Goal: Task Accomplishment & Management: Manage account settings

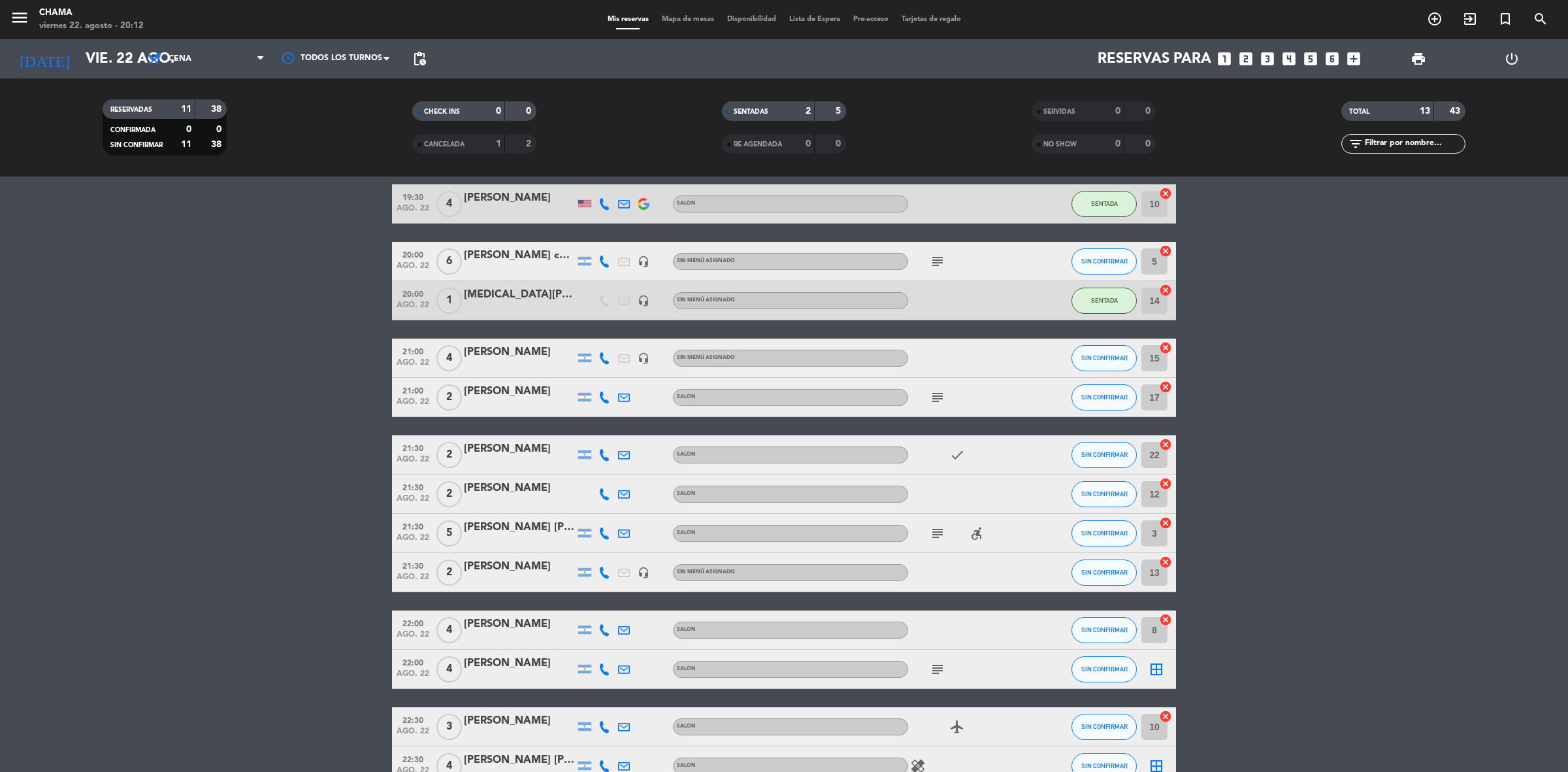
scroll to position [82, 0]
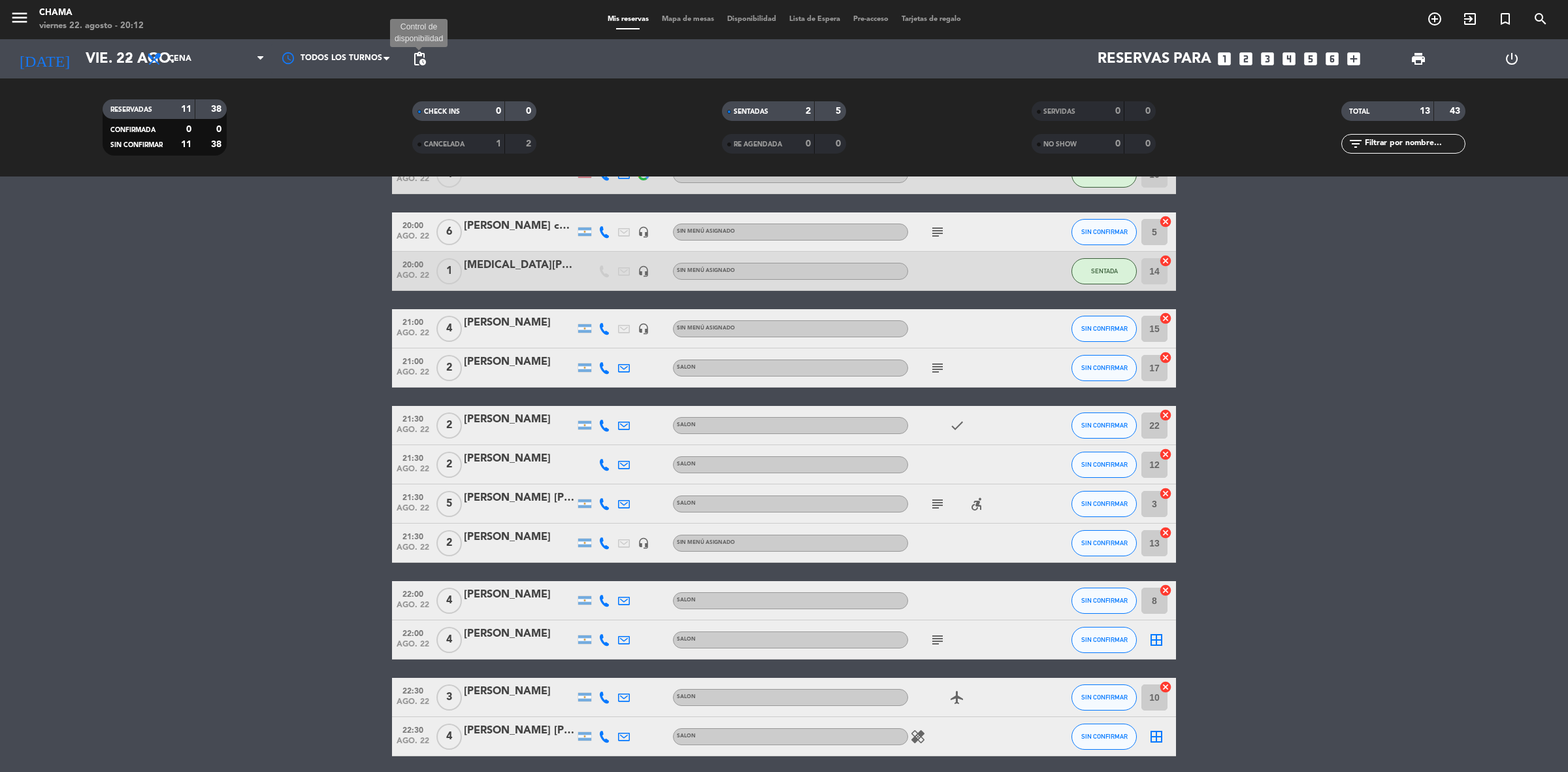
click at [415, 54] on span "pending_actions" at bounding box center [419, 59] width 16 height 16
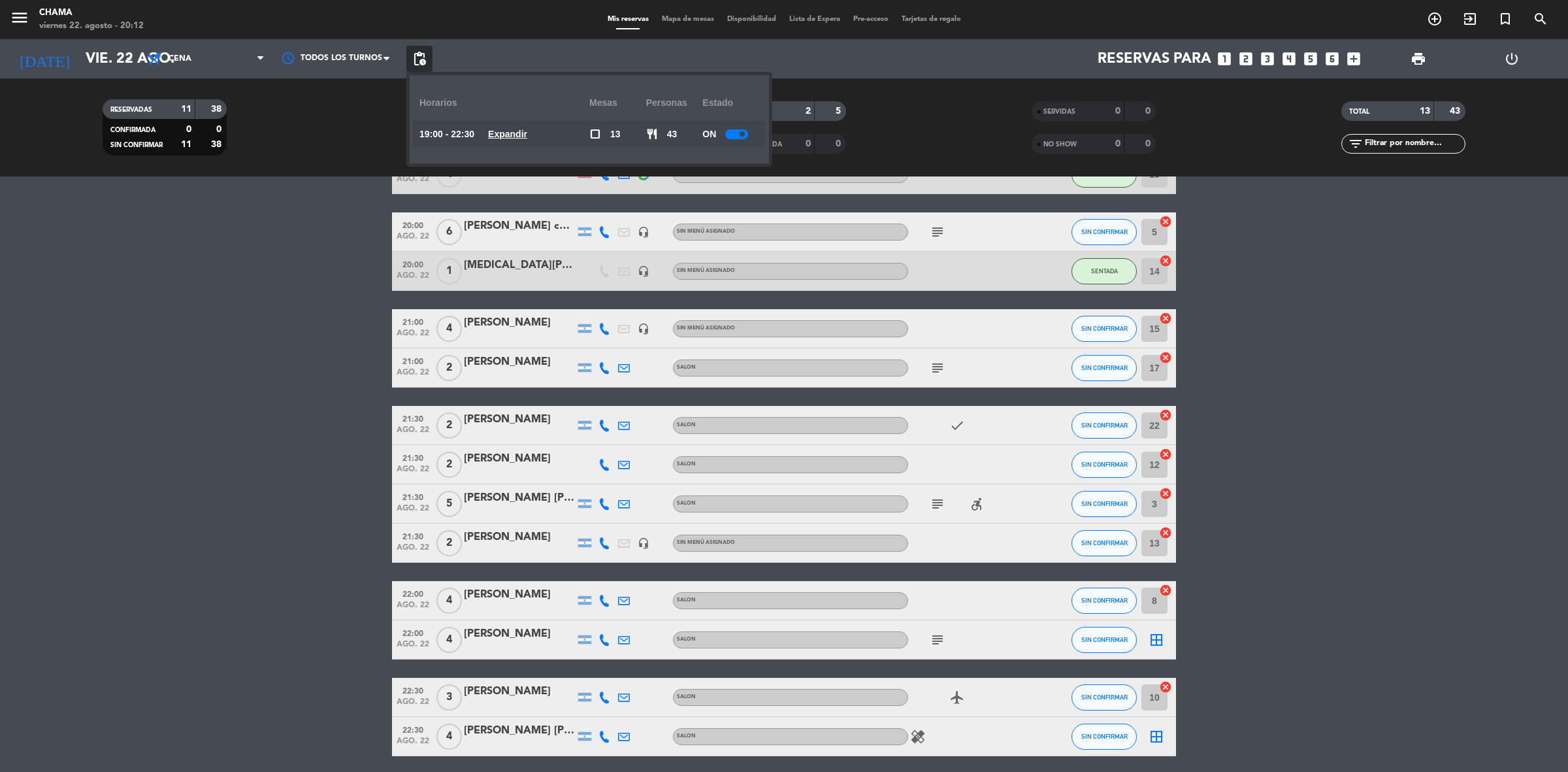
click at [744, 134] on span at bounding box center [742, 134] width 5 height 5
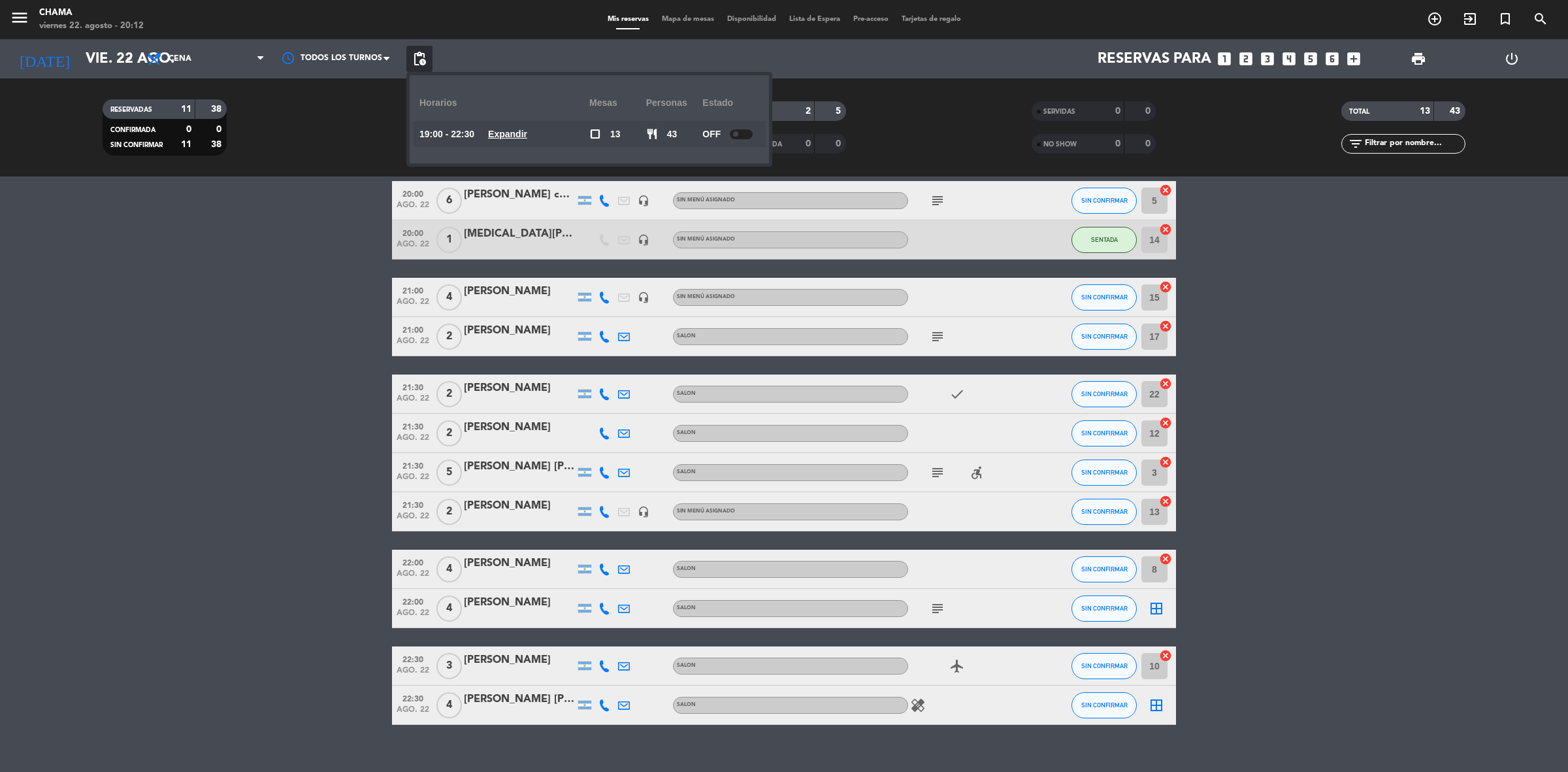
scroll to position [132, 0]
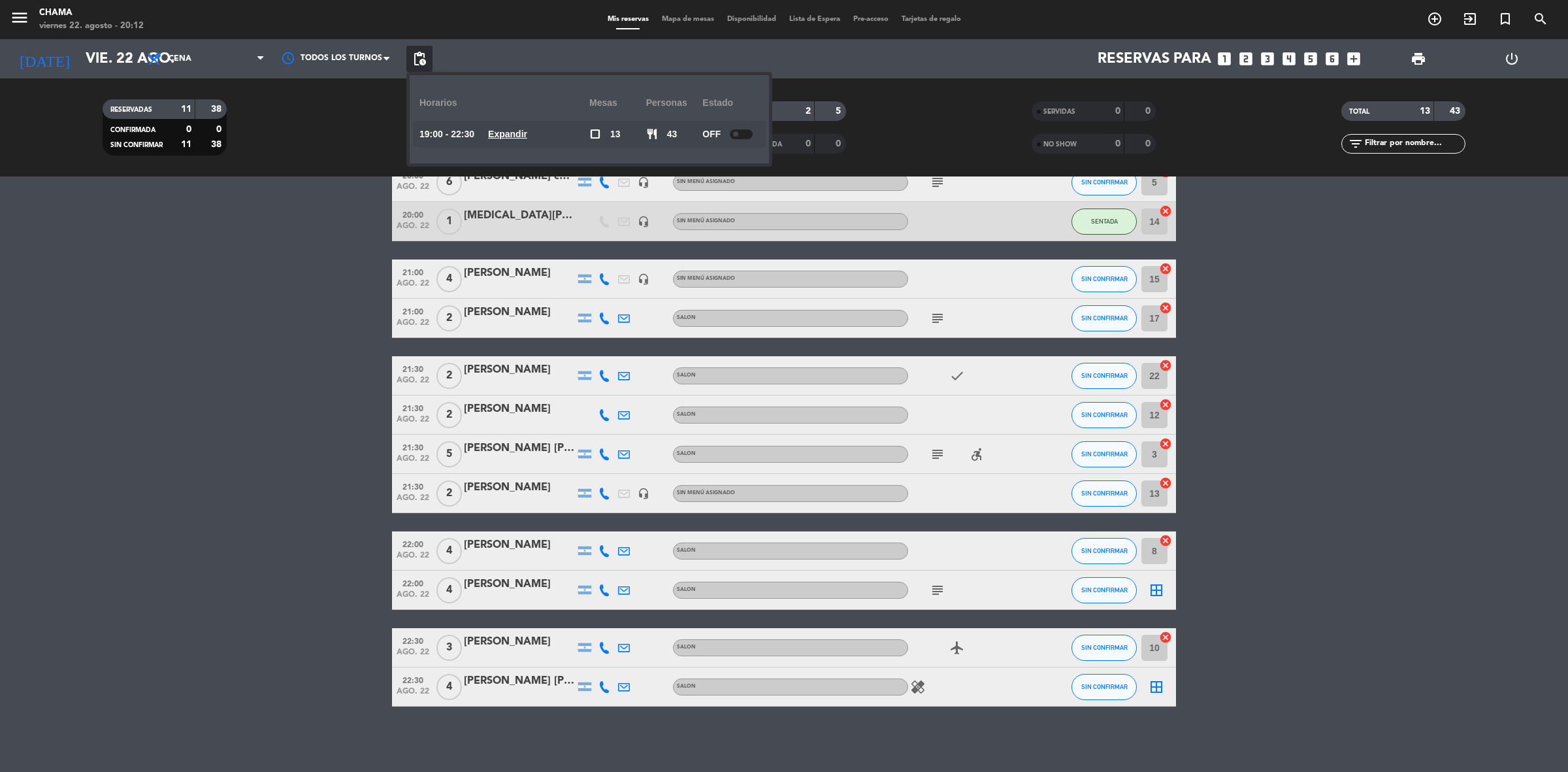
drag, startPoint x: 932, startPoint y: 593, endPoint x: 951, endPoint y: 588, distance: 19.6
click at [932, 592] on icon "subject" at bounding box center [937, 590] width 16 height 16
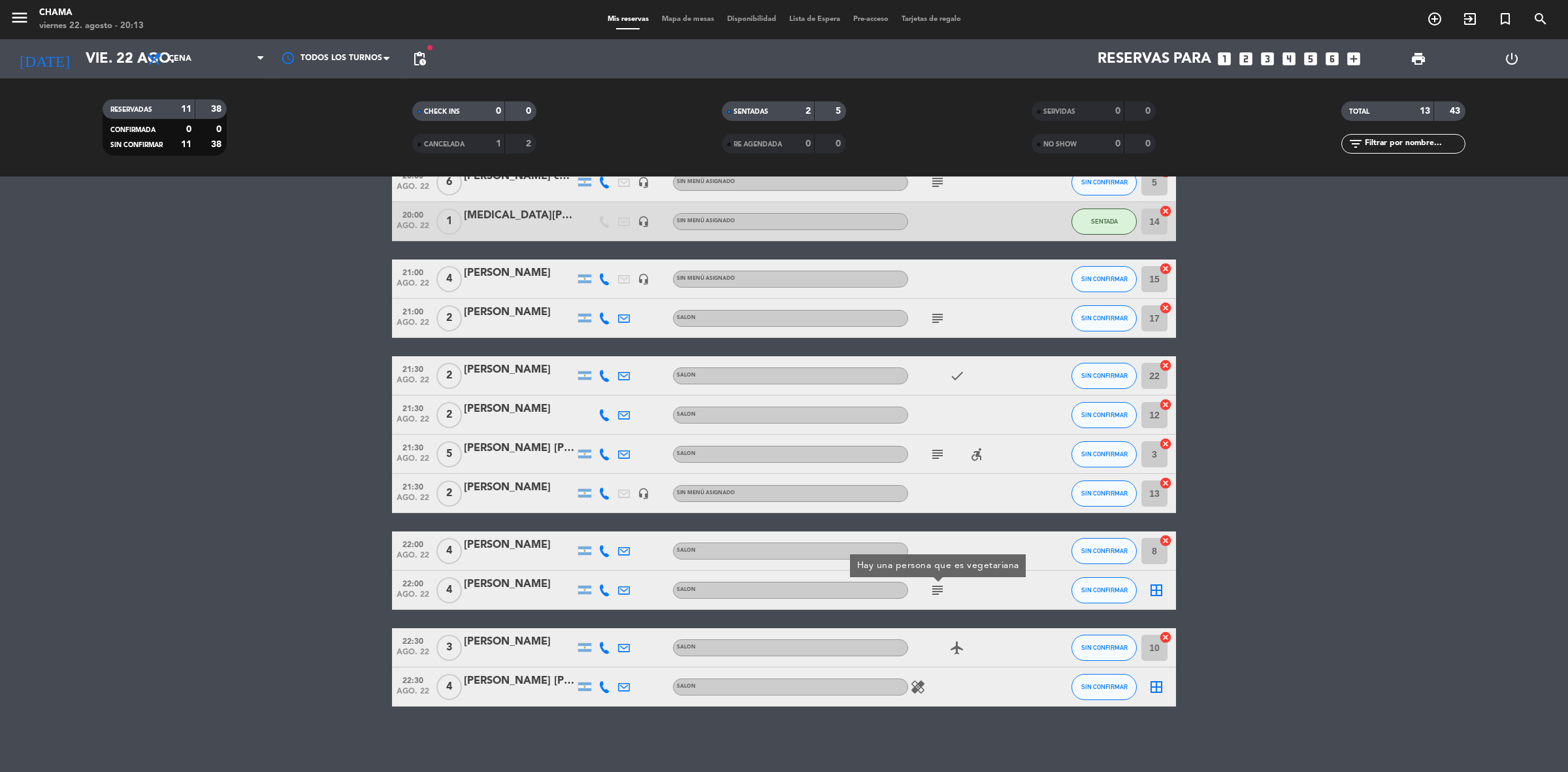
click at [1304, 594] on bookings-row "19:30 ago. 22 4 [PERSON_NAME] SALON SENTADA 10 cancel 20:00 ago. 22 6 [PERSON_N…" at bounding box center [784, 405] width 1568 height 602
click at [913, 681] on icon "healing" at bounding box center [918, 687] width 16 height 16
click at [1288, 573] on bookings-row "19:30 ago. 22 4 [PERSON_NAME] SALON SENTADA 10 cancel 20:00 ago. 22 6 [PERSON_N…" at bounding box center [784, 405] width 1568 height 602
click at [1156, 594] on icon "border_all" at bounding box center [1156, 590] width 16 height 16
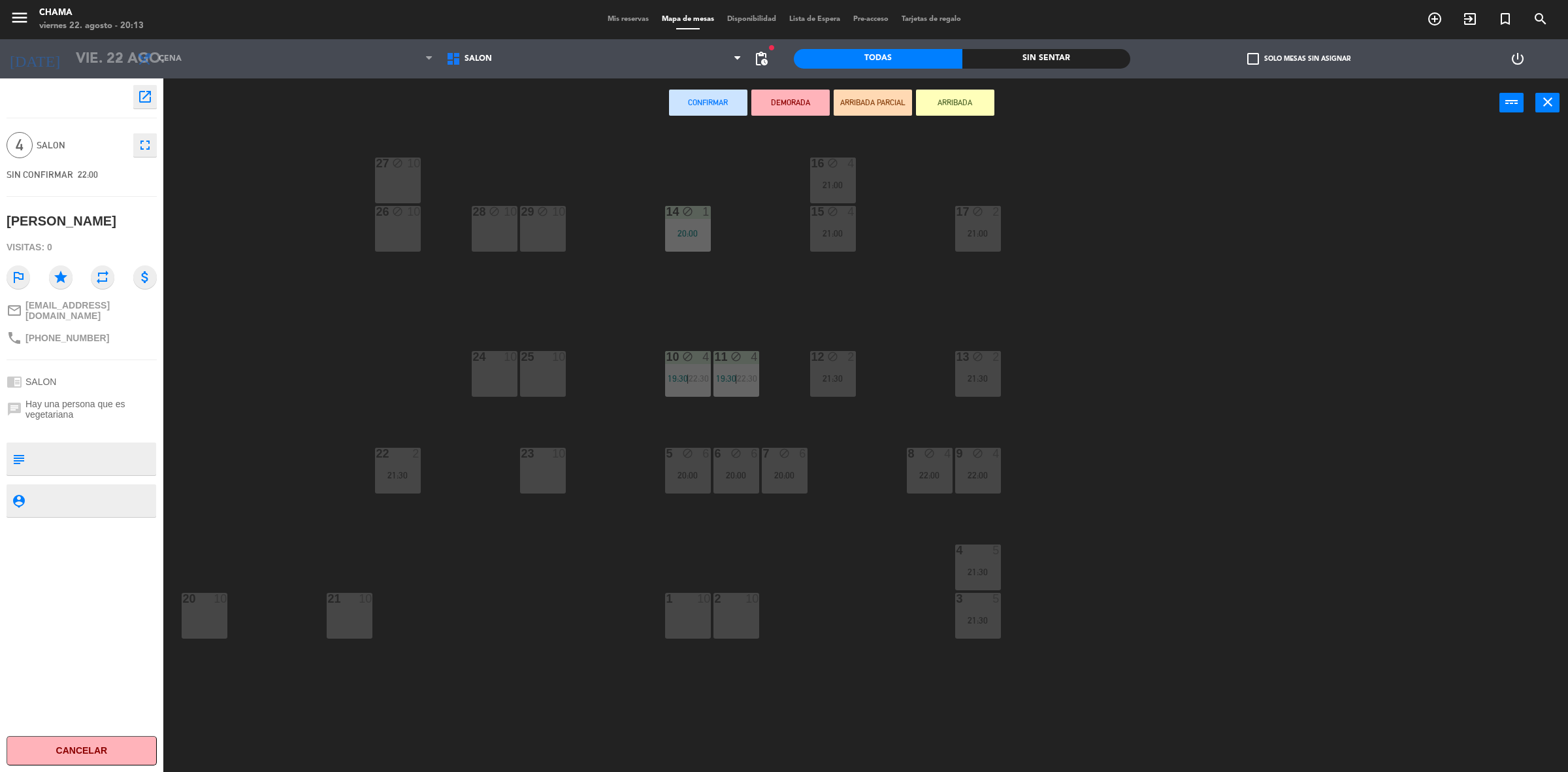
click at [684, 612] on div "1 10" at bounding box center [688, 616] width 46 height 46
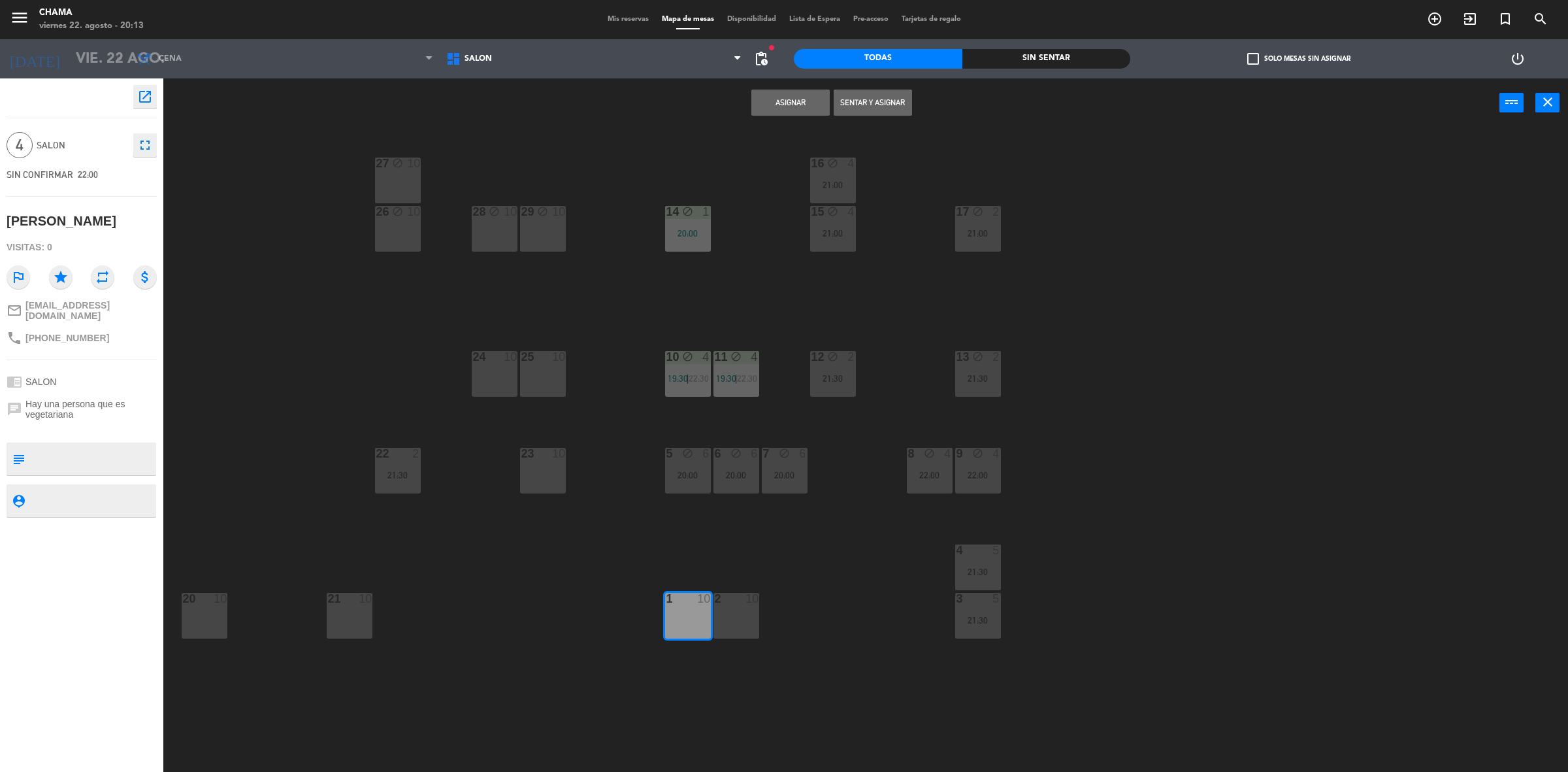
click at [730, 612] on div "2 10" at bounding box center [736, 616] width 46 height 46
click at [802, 106] on button "Asignar" at bounding box center [790, 103] width 79 height 26
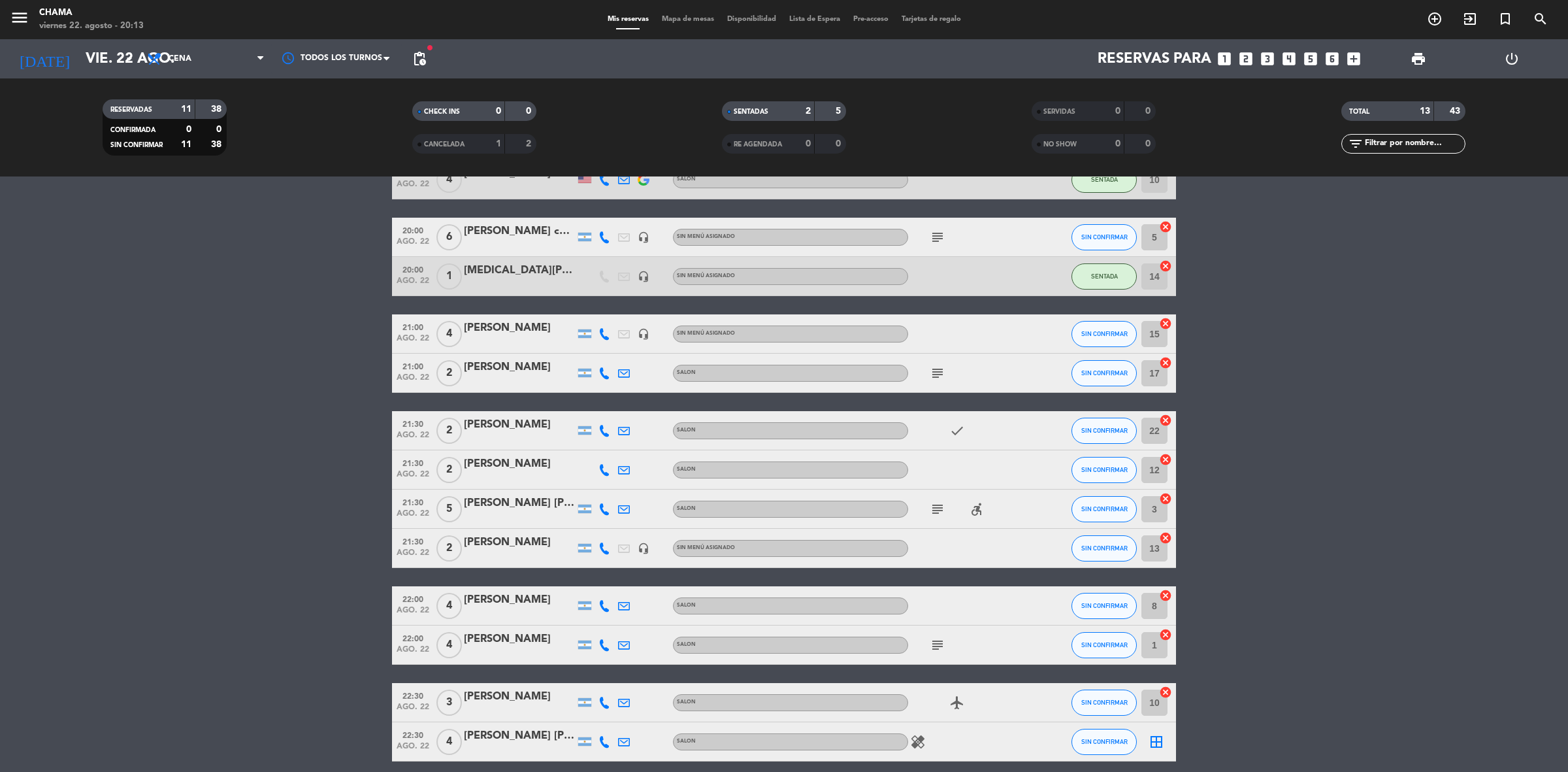
scroll to position [132, 0]
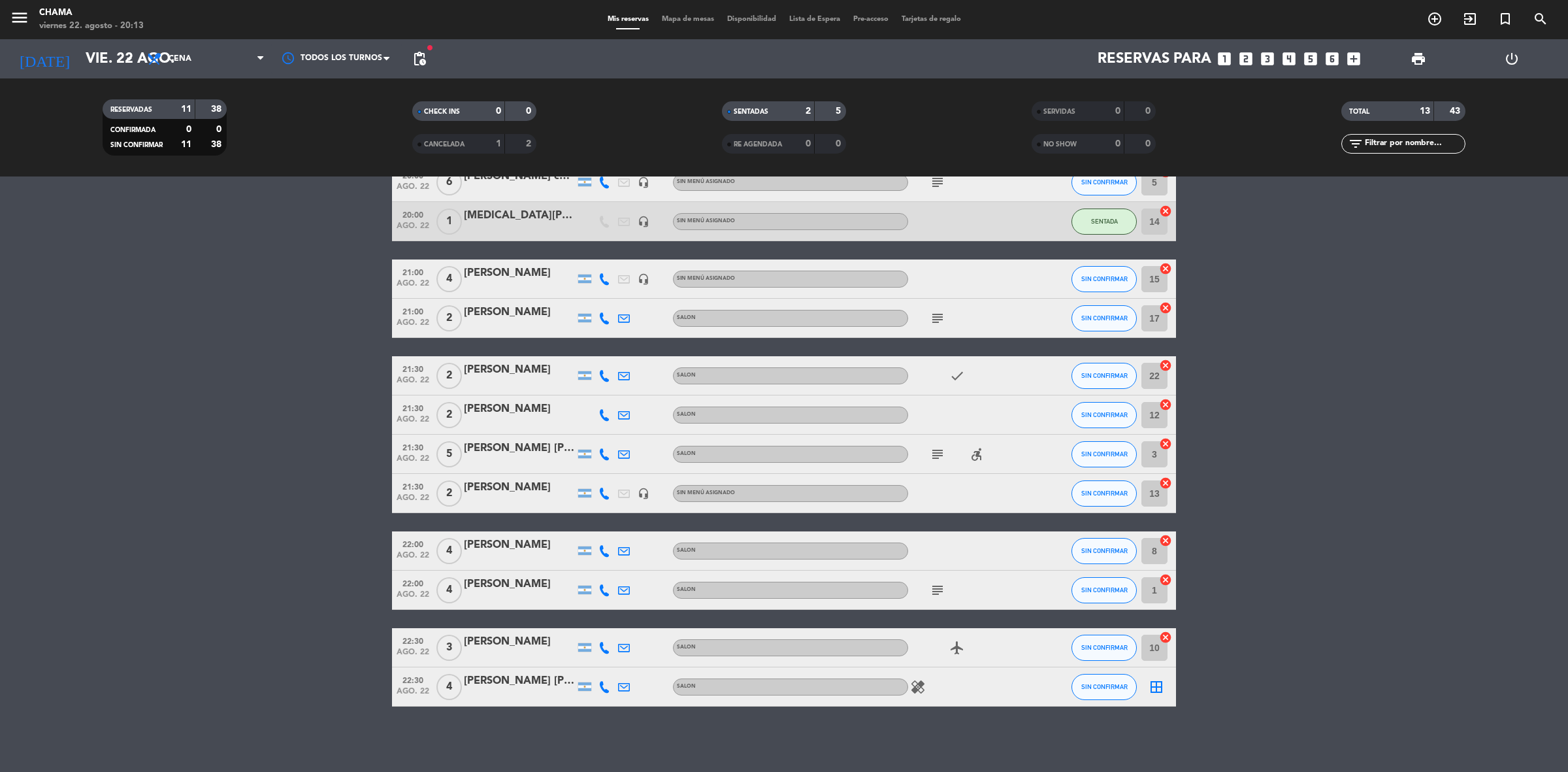
click at [1155, 686] on icon "border_all" at bounding box center [1156, 687] width 16 height 16
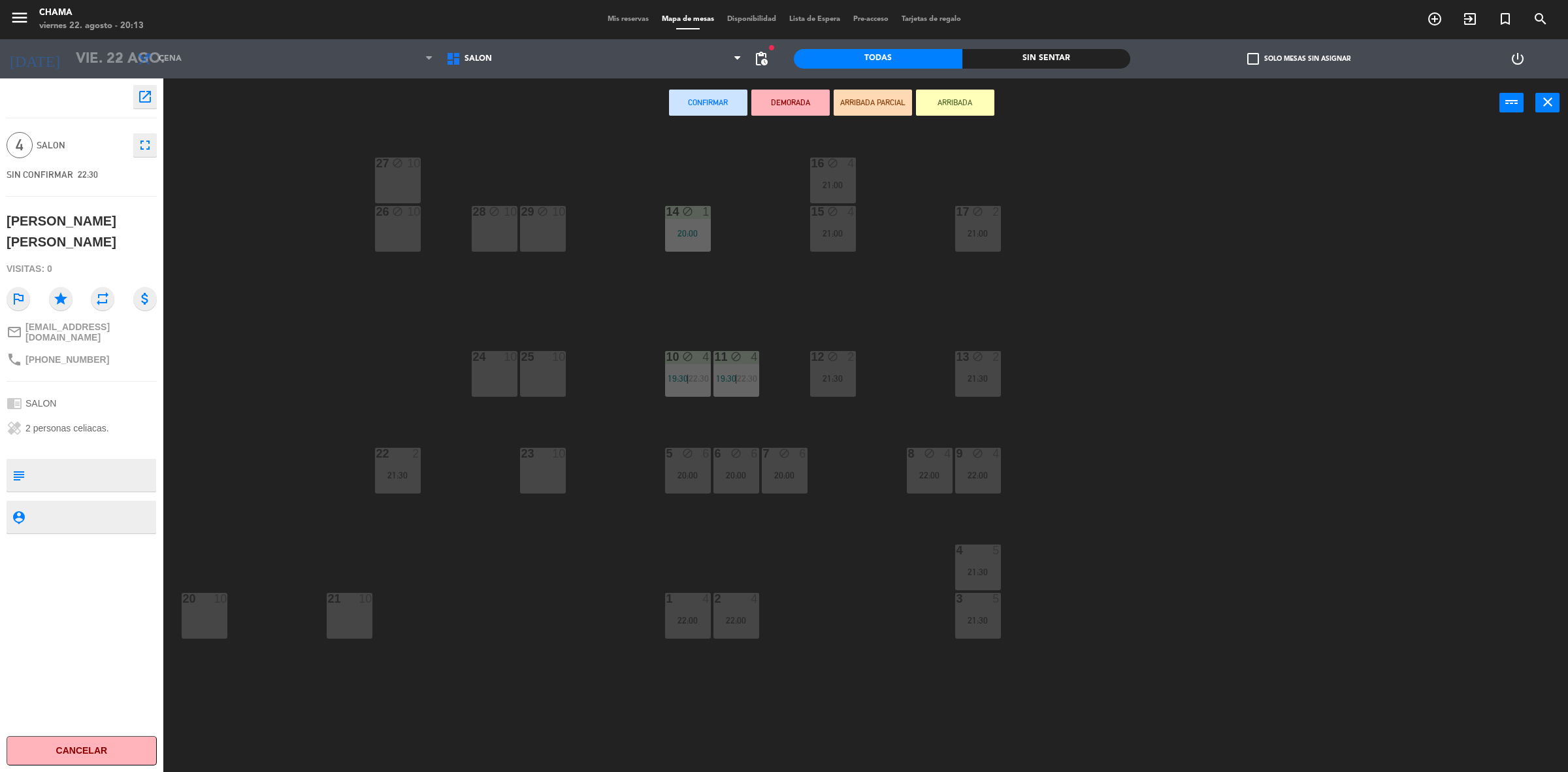
click at [210, 602] on div at bounding box center [205, 598] width 22 height 12
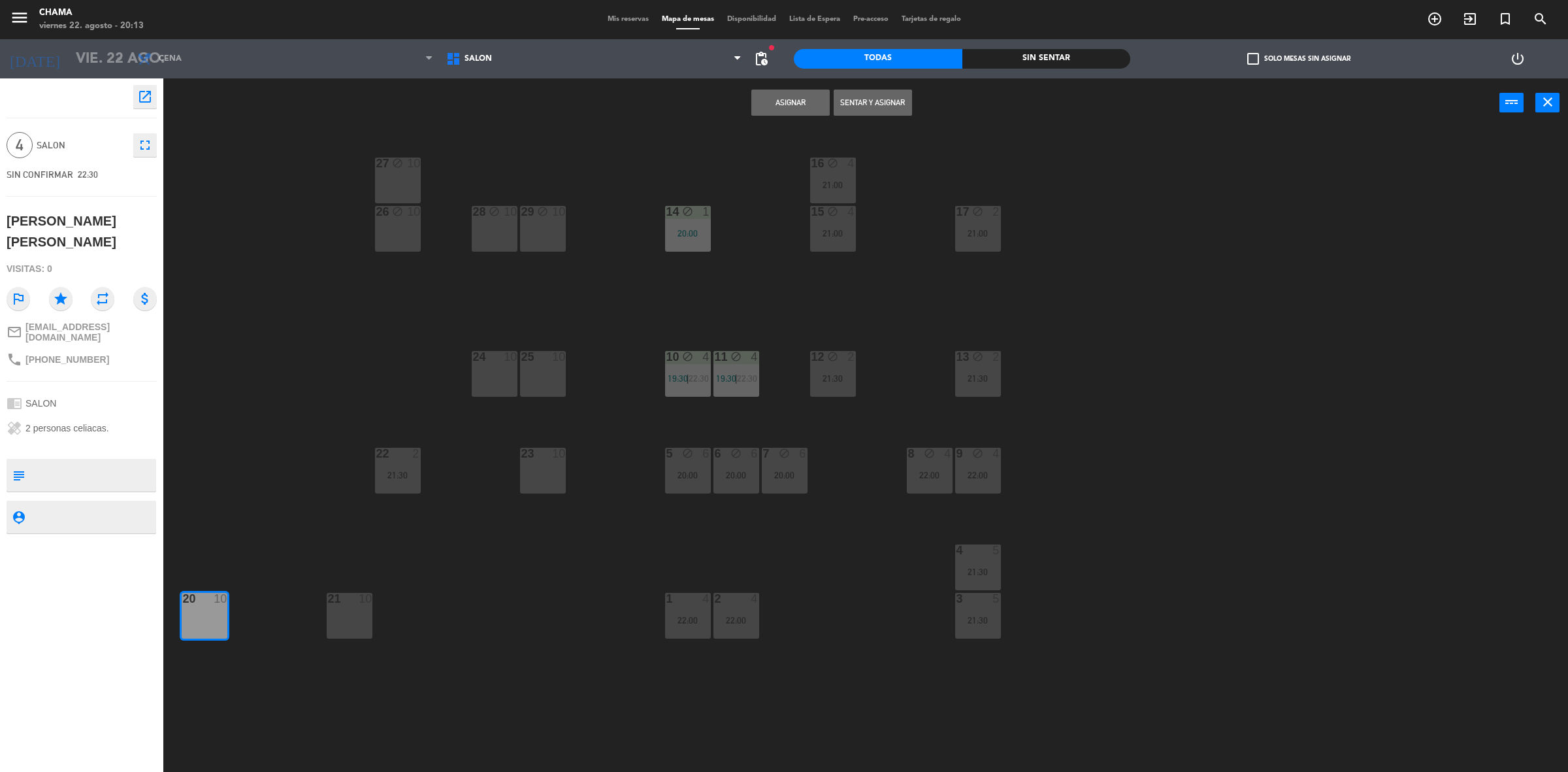
click at [341, 618] on div "21 10" at bounding box center [349, 616] width 46 height 46
click at [792, 99] on button "Asignar" at bounding box center [790, 103] width 79 height 26
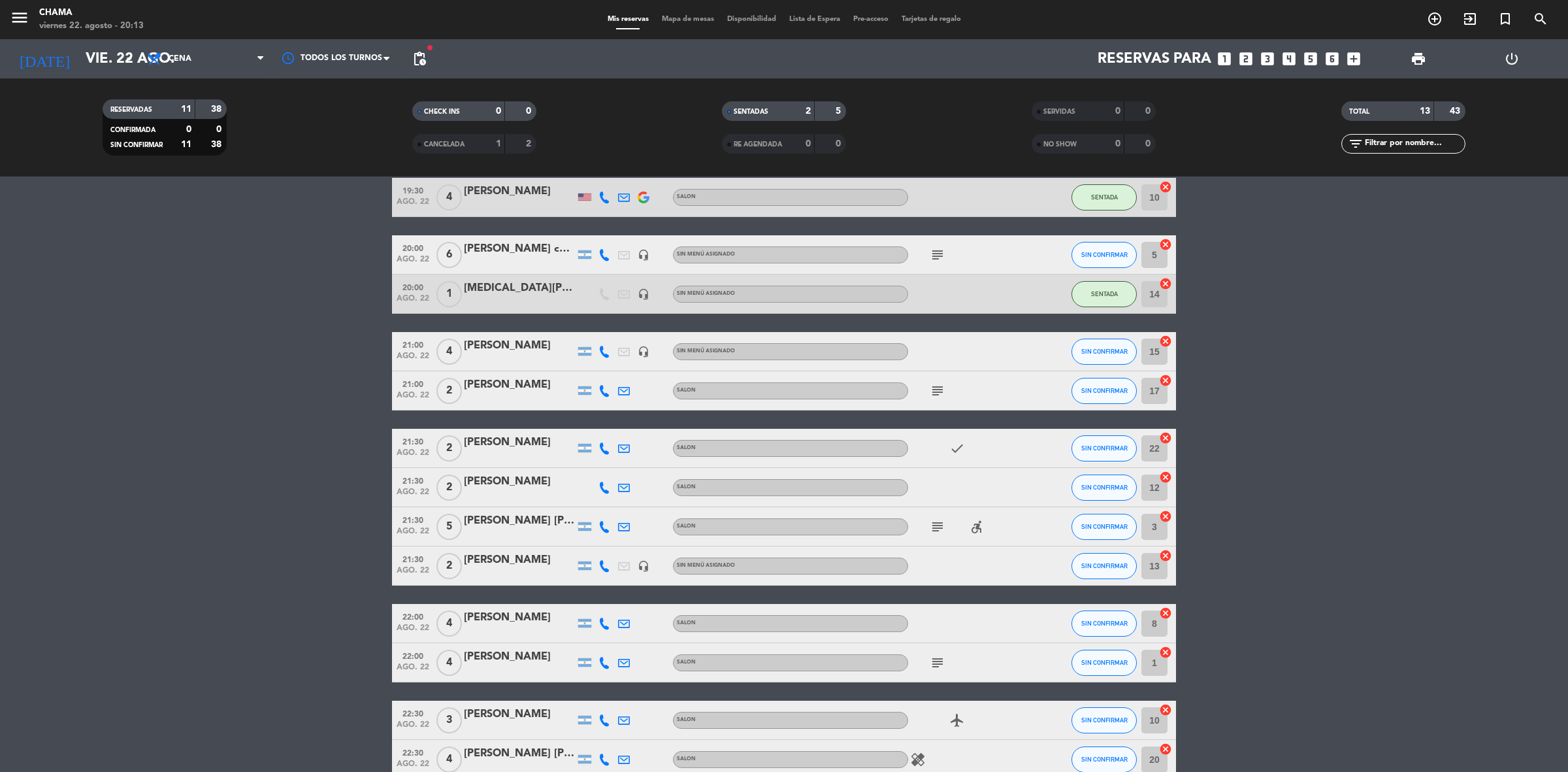
scroll to position [132, 0]
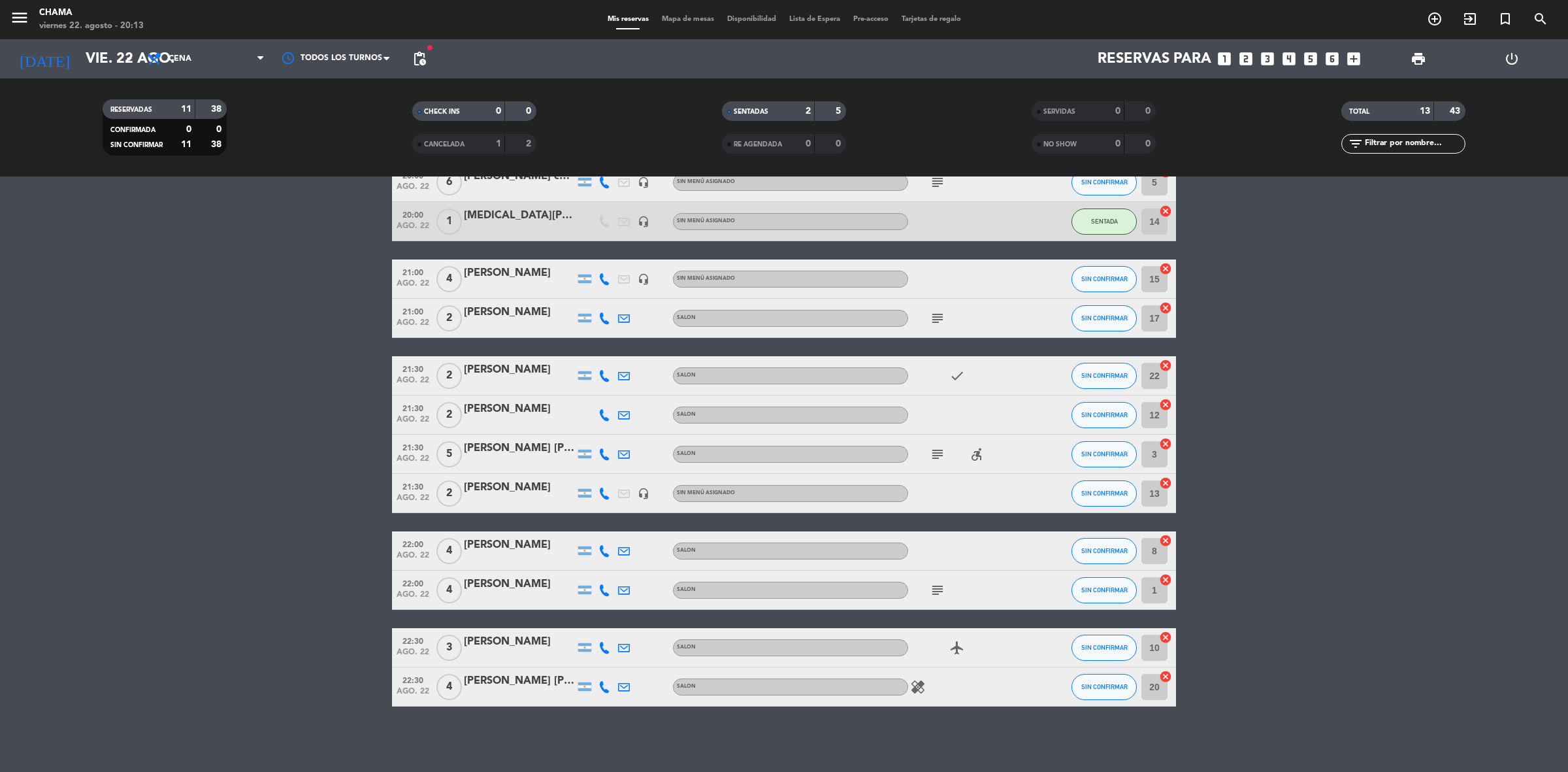
click at [683, 19] on span "Mapa de mesas" at bounding box center [688, 19] width 65 height 7
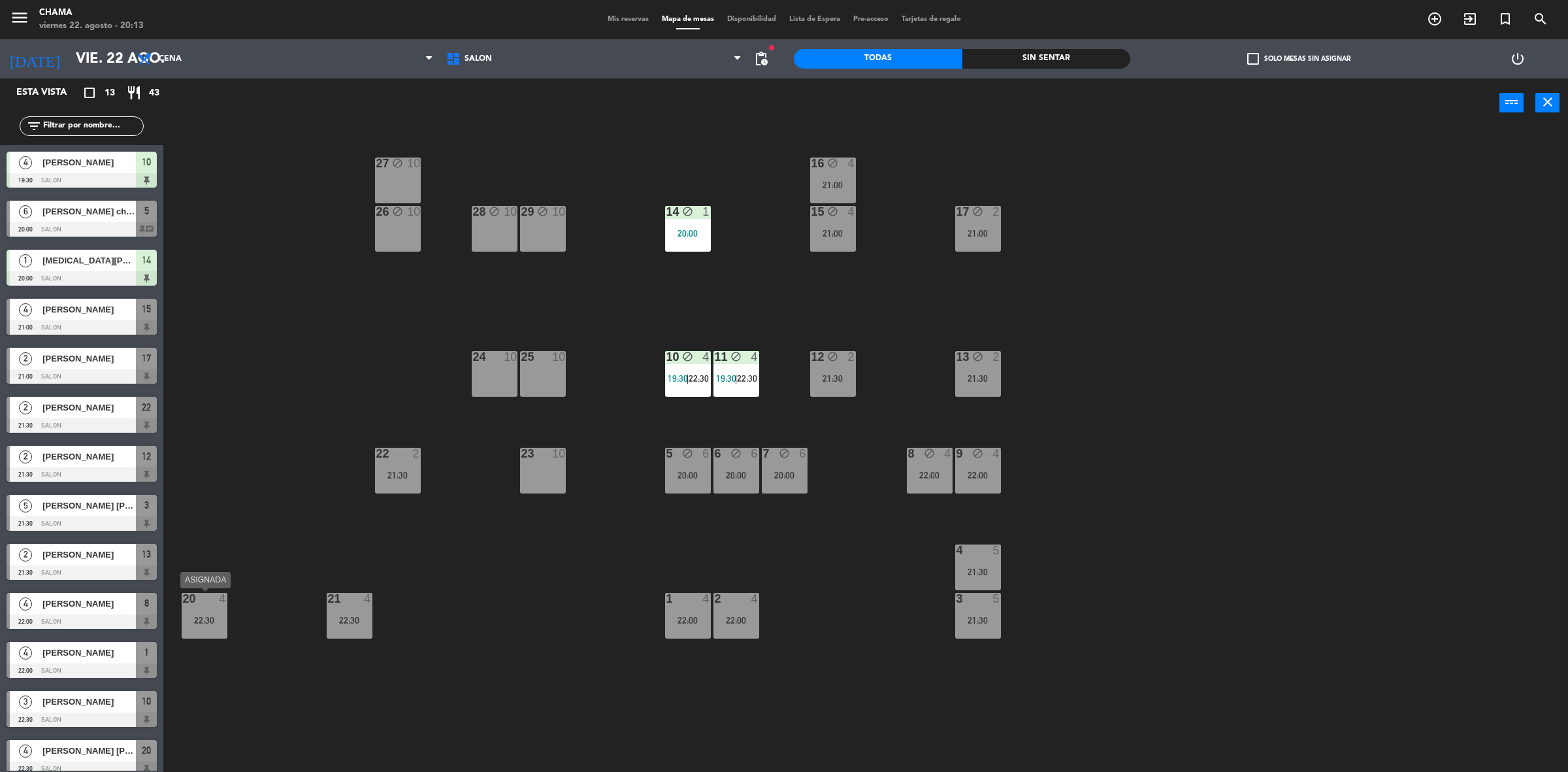
click at [214, 619] on div "22:30" at bounding box center [204, 620] width 46 height 9
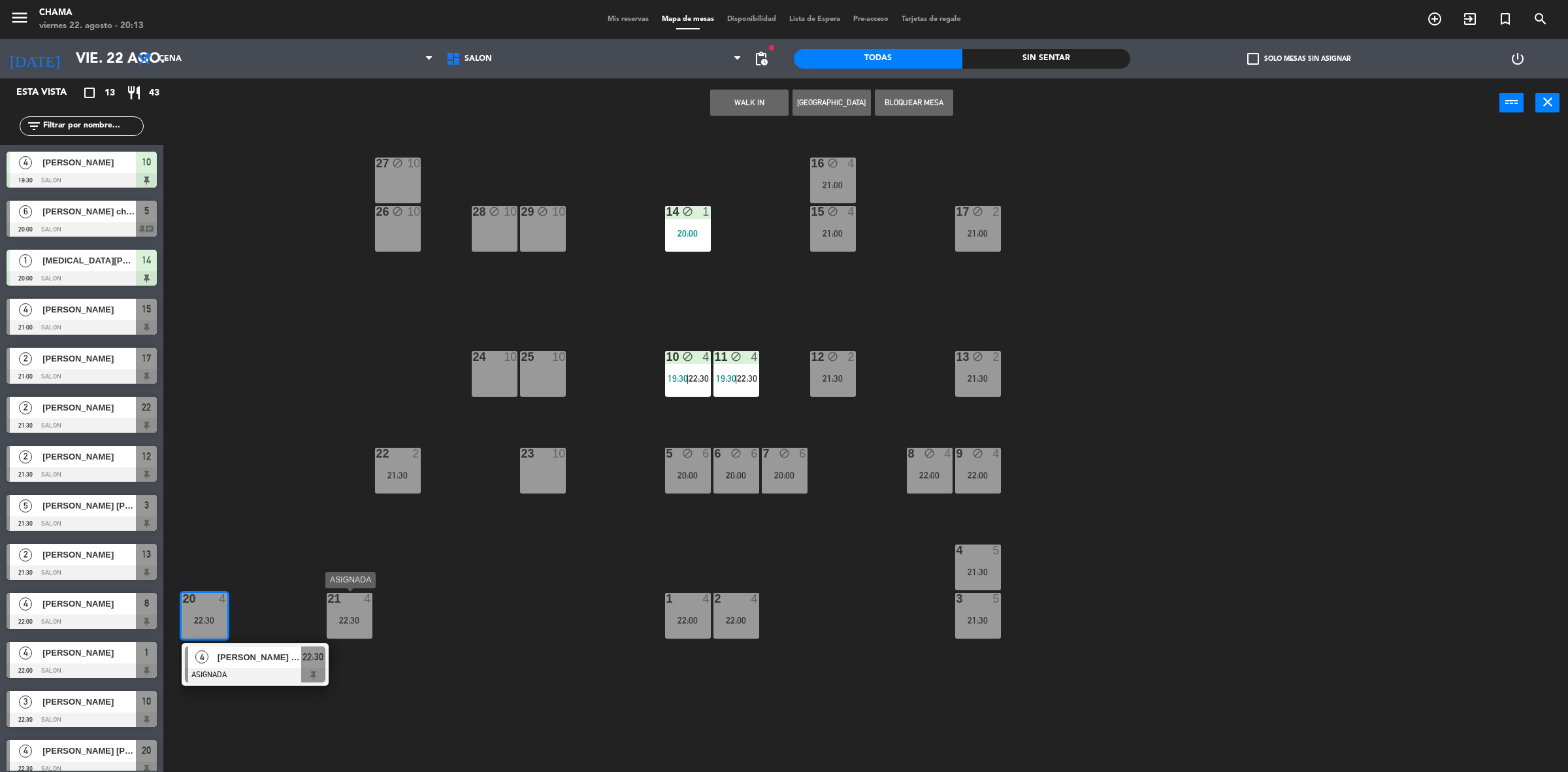
click at [365, 622] on div "22:30" at bounding box center [349, 620] width 46 height 9
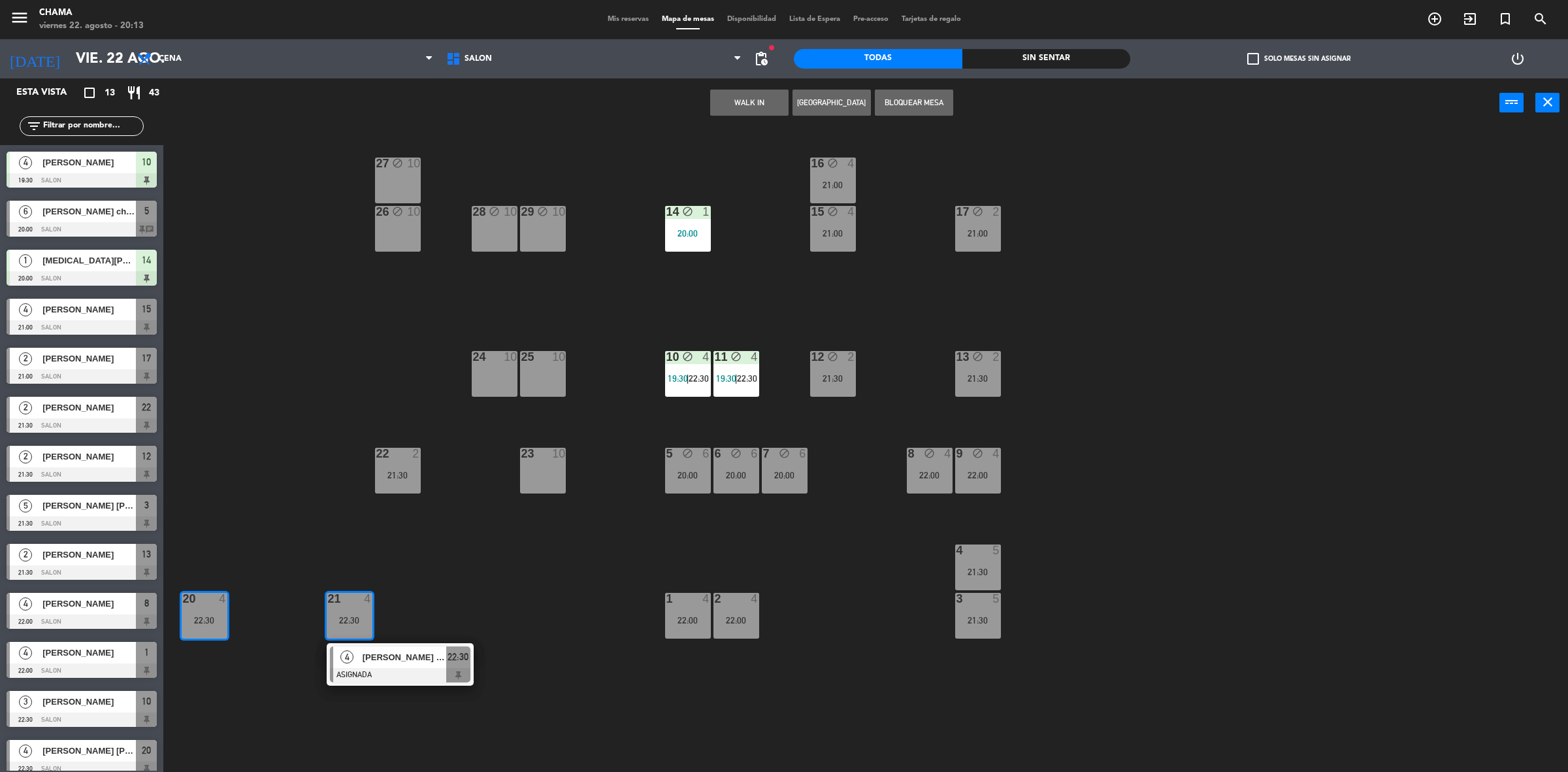
click at [907, 96] on button "Bloquear Mesa" at bounding box center [914, 103] width 79 height 26
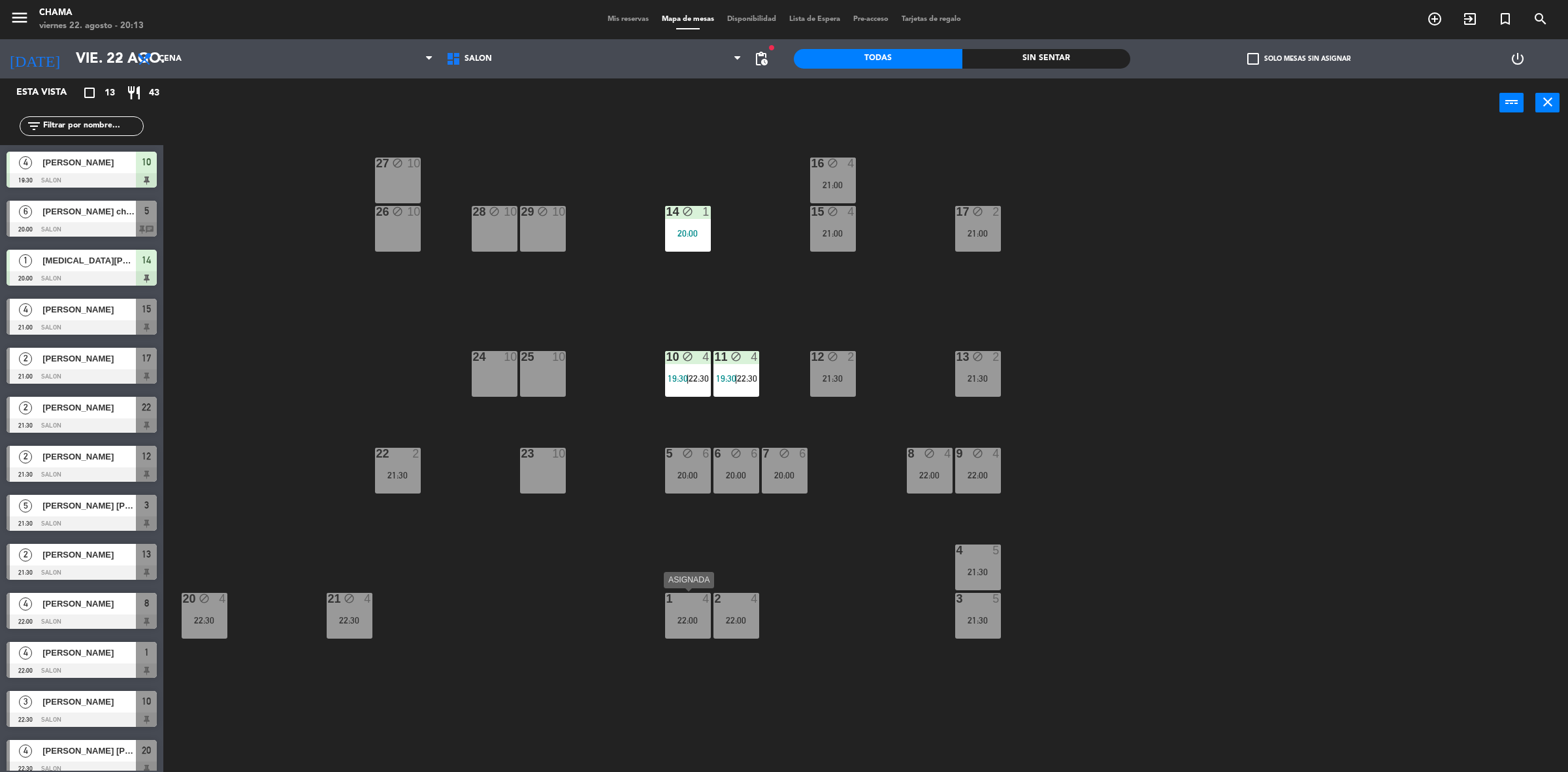
drag, startPoint x: 699, startPoint y: 622, endPoint x: 729, endPoint y: 618, distance: 30.3
click at [699, 621] on div "22:00" at bounding box center [688, 620] width 46 height 9
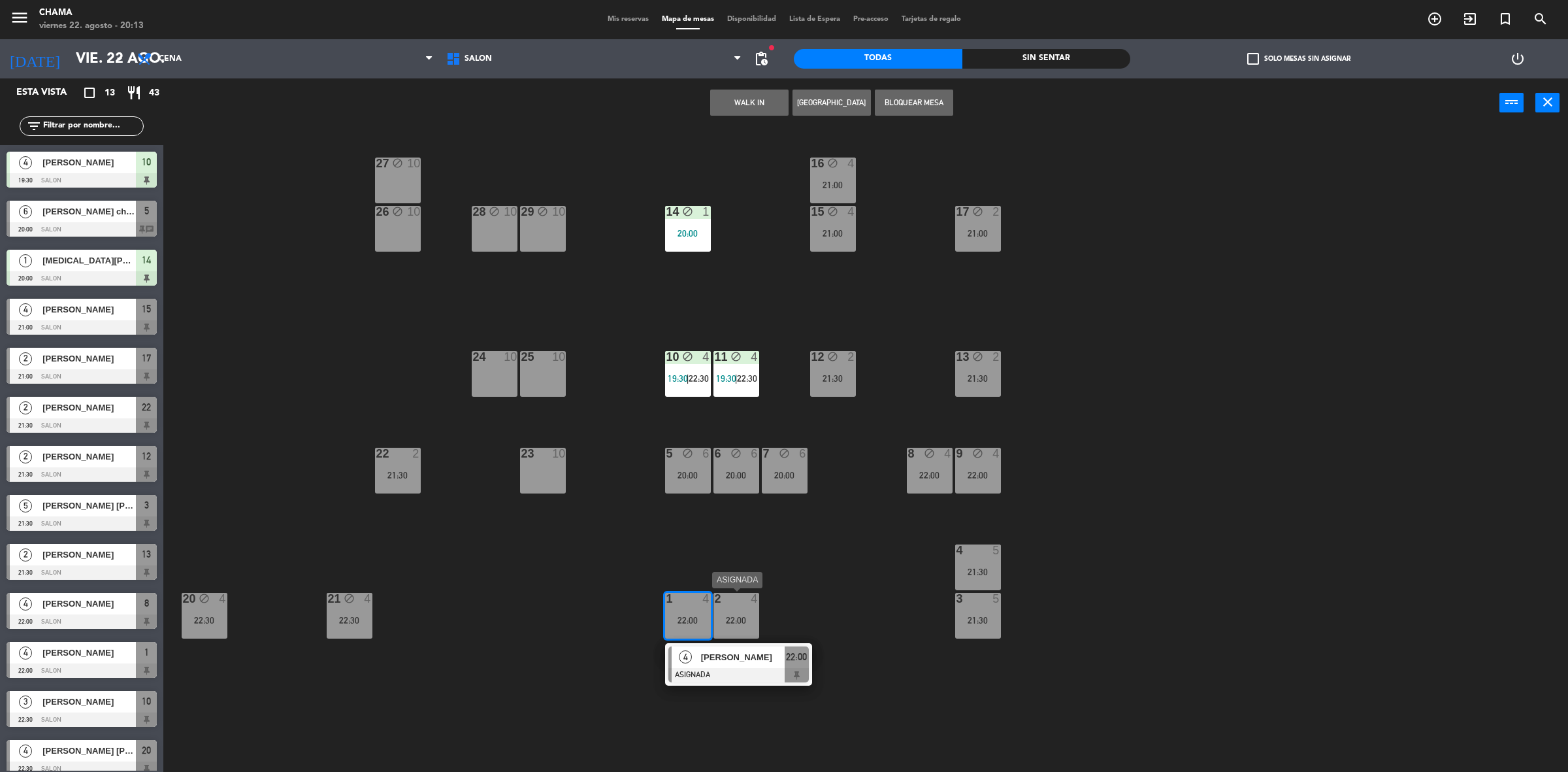
click at [733, 616] on div "22:00" at bounding box center [736, 620] width 46 height 9
click at [915, 104] on button "Bloquear Mesa" at bounding box center [914, 103] width 79 height 26
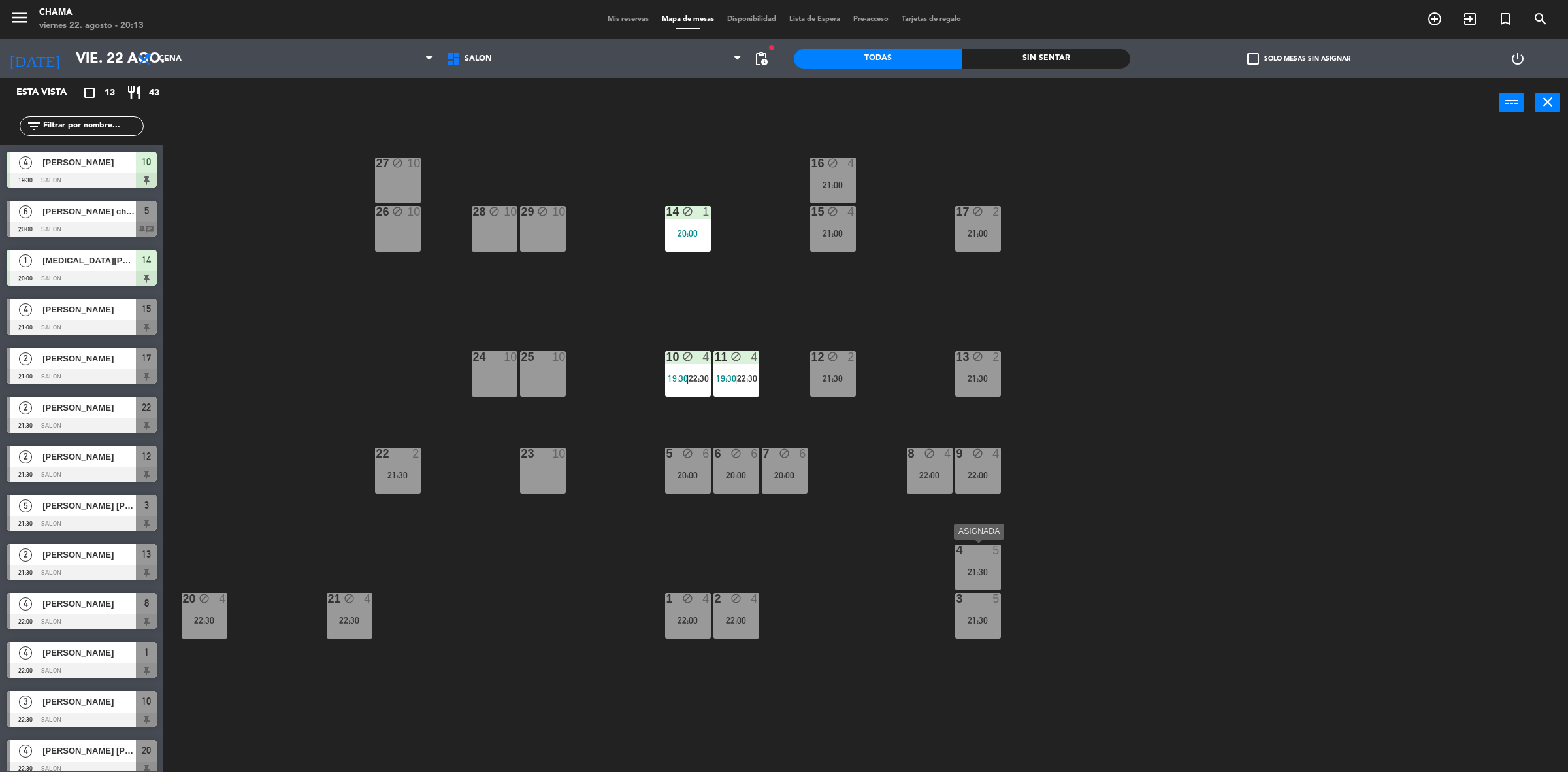
click at [983, 569] on div "21:30" at bounding box center [978, 572] width 46 height 9
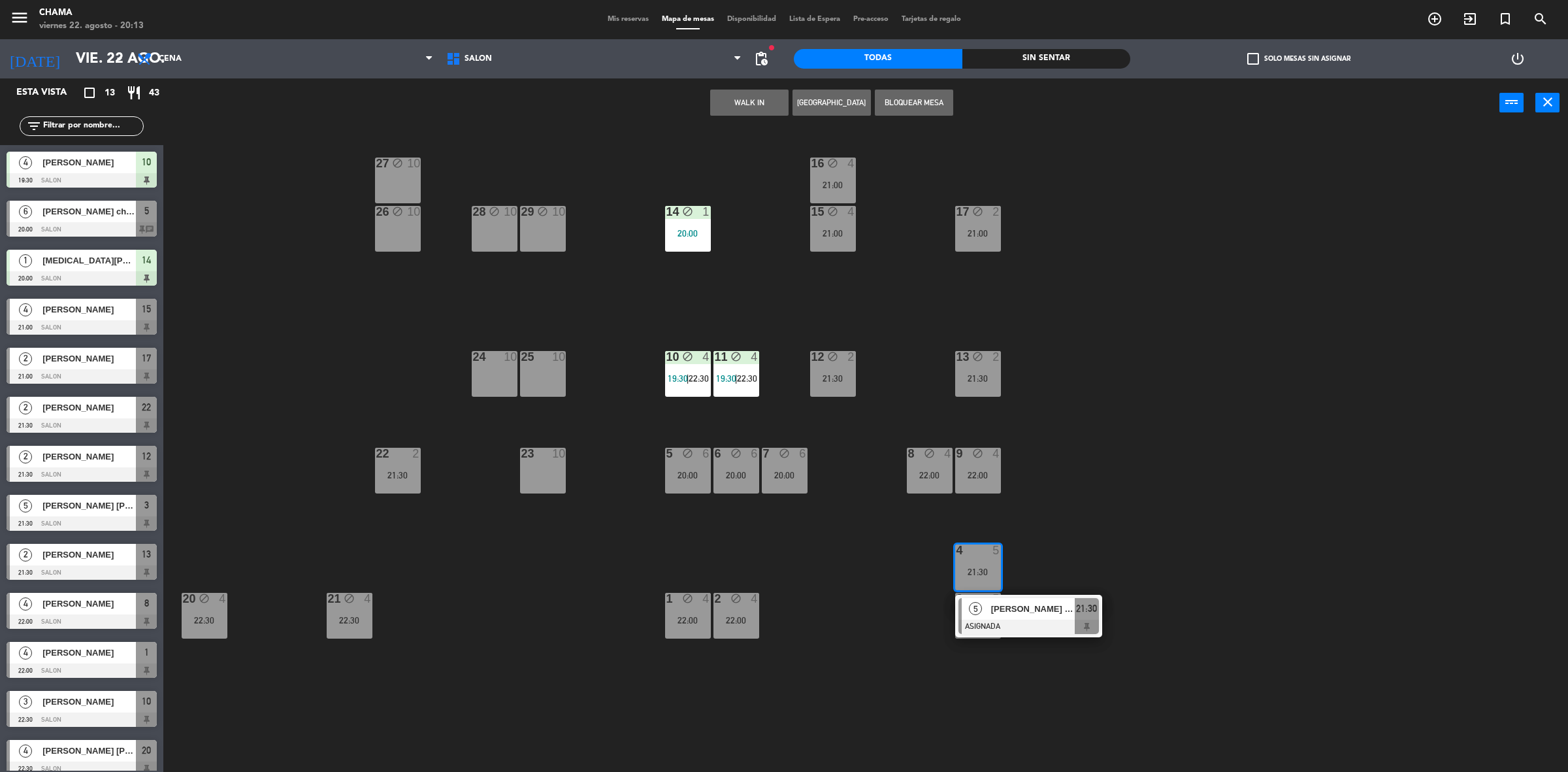
click at [944, 634] on div "27 block 10 16 block 4 21:00 29 block 10 28 block 10 26 block 10 14 block 1 20:…" at bounding box center [873, 456] width 1388 height 644
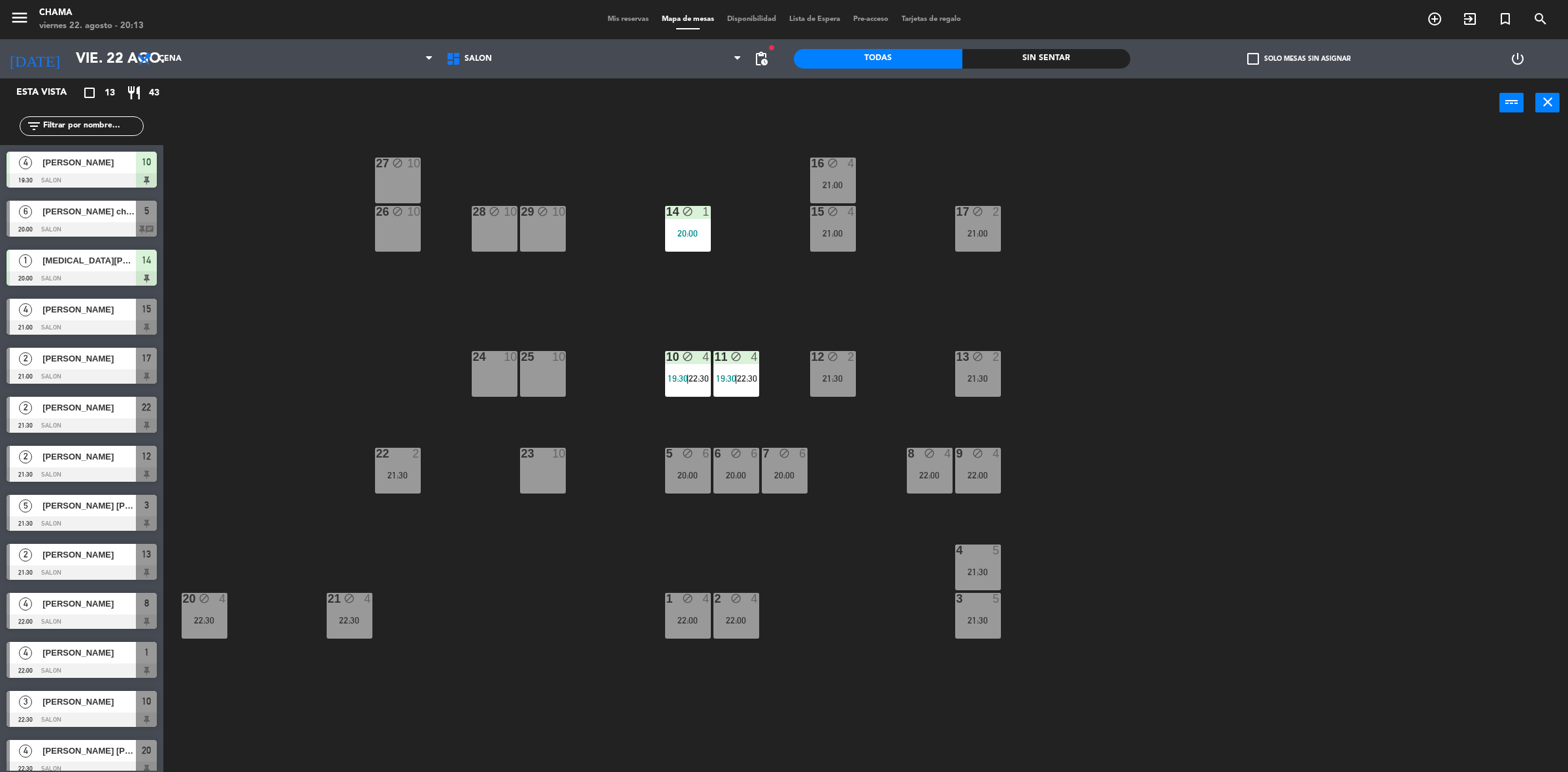
drag, startPoint x: 964, startPoint y: 623, endPoint x: 968, endPoint y: 591, distance: 32.2
click at [964, 623] on div "21:30" at bounding box center [978, 620] width 46 height 9
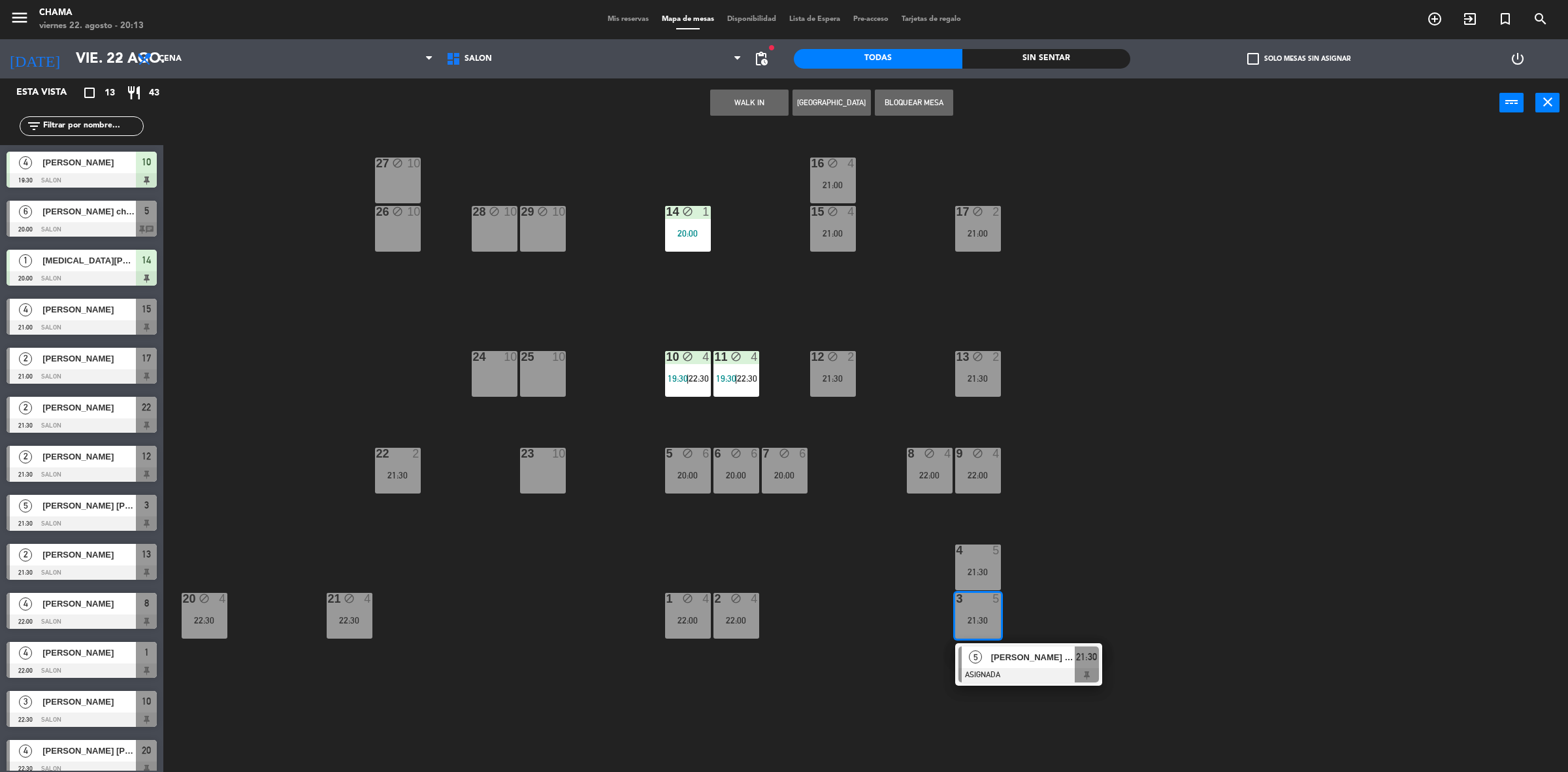
click at [968, 577] on div "4 5 21:30" at bounding box center [978, 567] width 46 height 46
click at [912, 100] on button "Bloquear Mesa" at bounding box center [914, 103] width 79 height 26
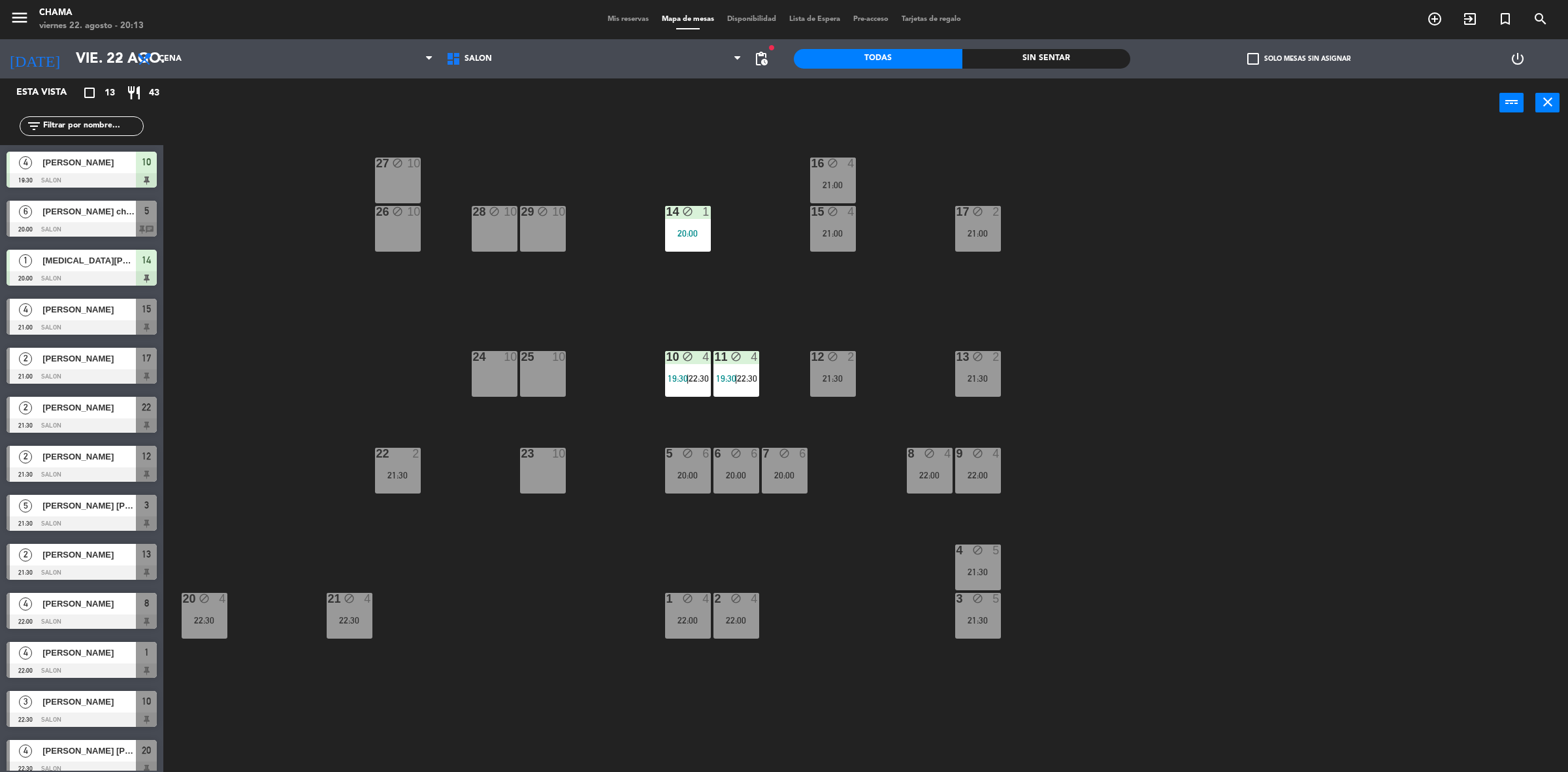
click at [386, 465] on div "22 2 21:30" at bounding box center [397, 470] width 46 height 46
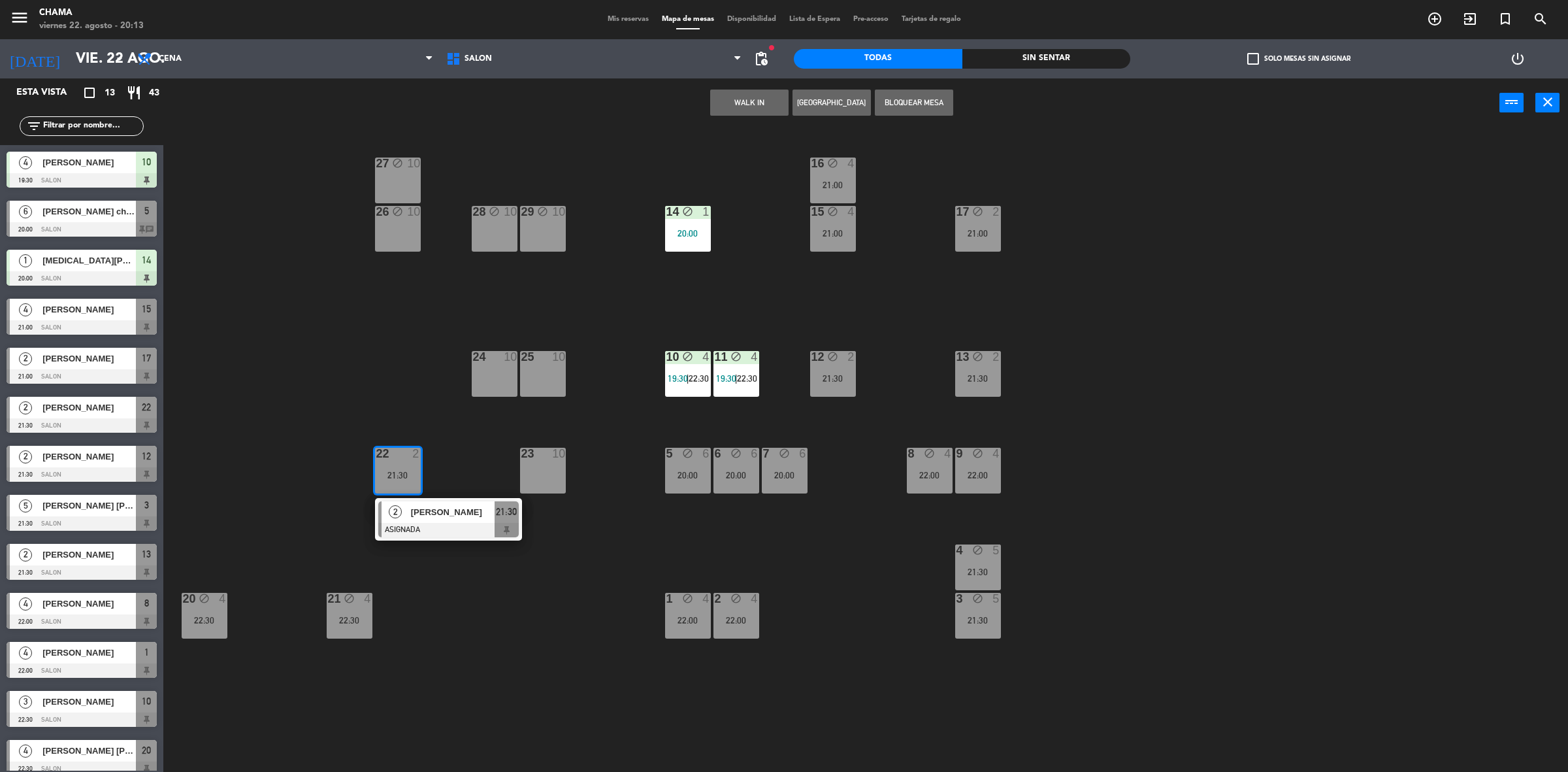
click at [903, 93] on button "Bloquear Mesa" at bounding box center [914, 103] width 79 height 26
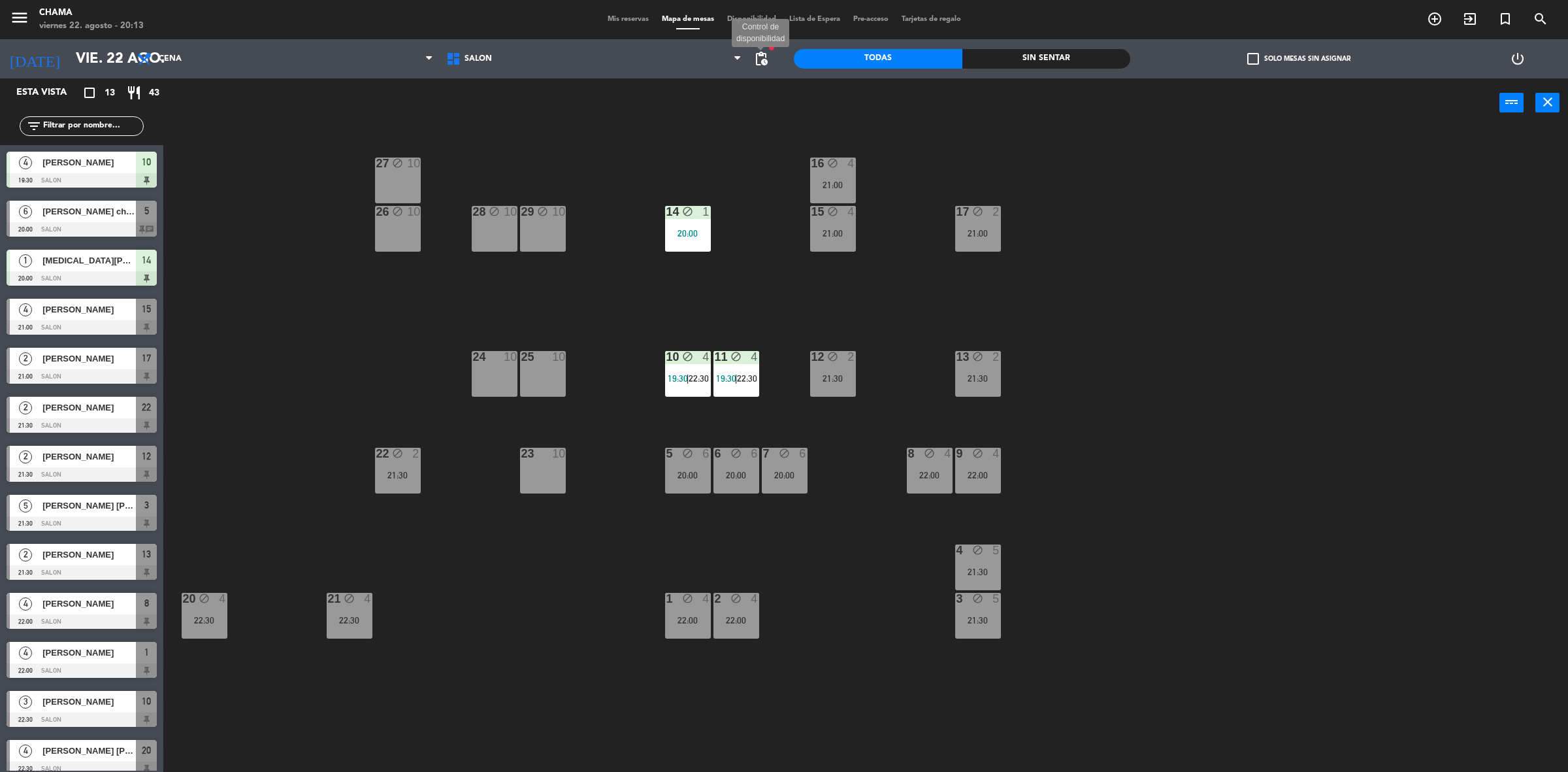
click at [762, 54] on span "pending_actions" at bounding box center [761, 59] width 16 height 16
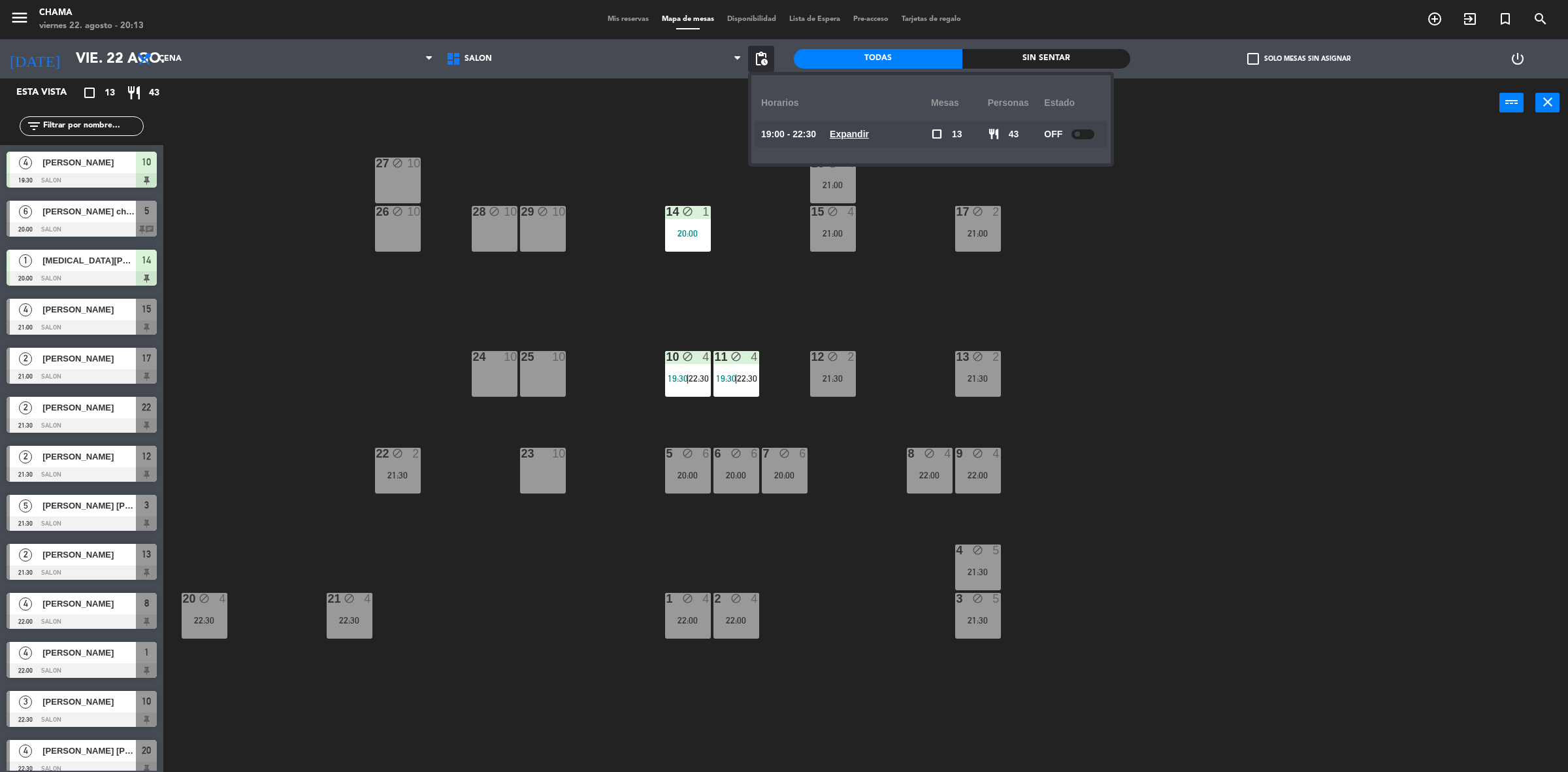
click at [1154, 141] on div "27 block 10 16 block 4 21:00 29 block 10 28 block 10 26 block 10 14 block 1 20:…" at bounding box center [873, 456] width 1388 height 644
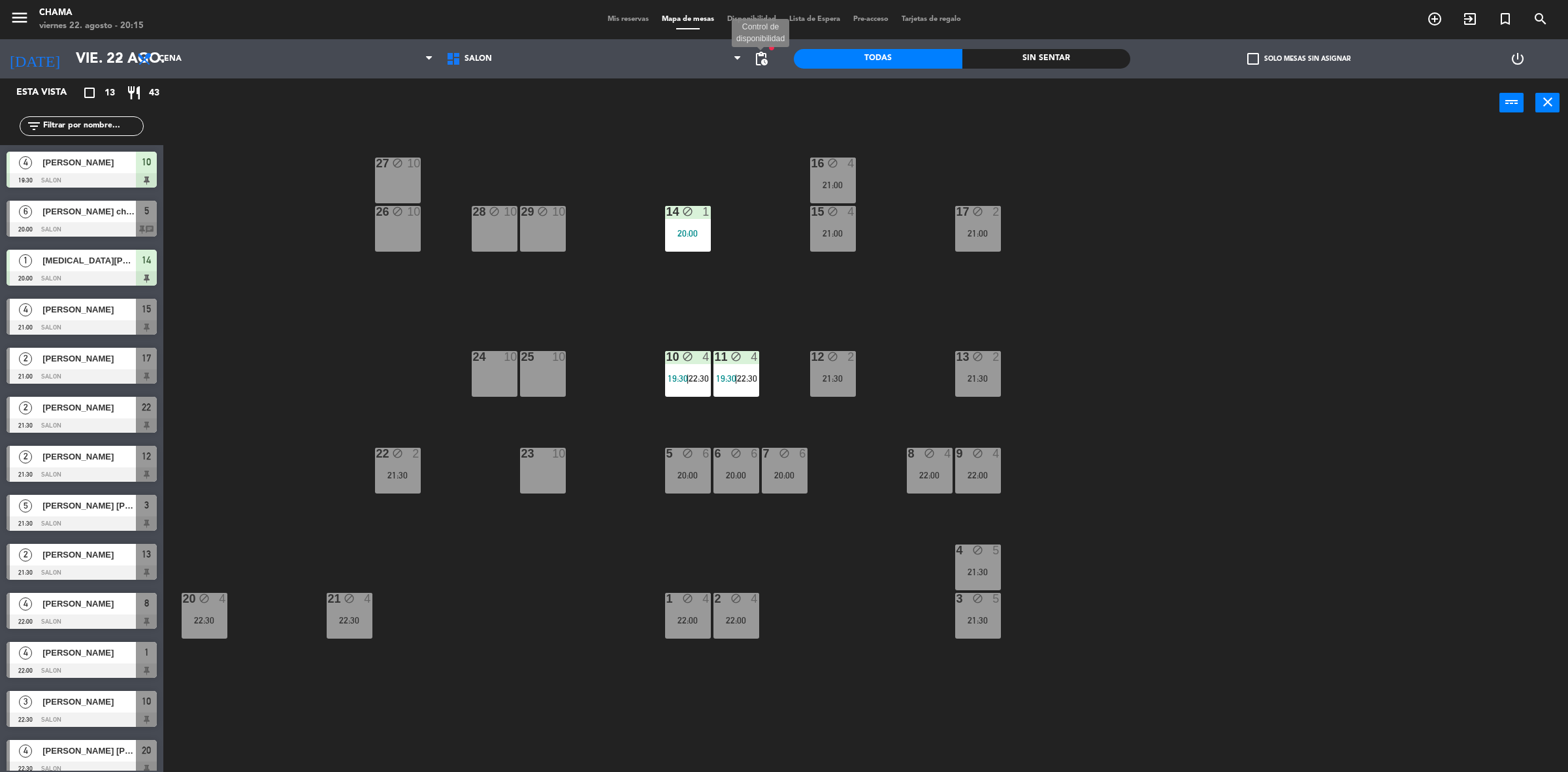
click at [754, 58] on span "pending_actions" at bounding box center [761, 59] width 16 height 16
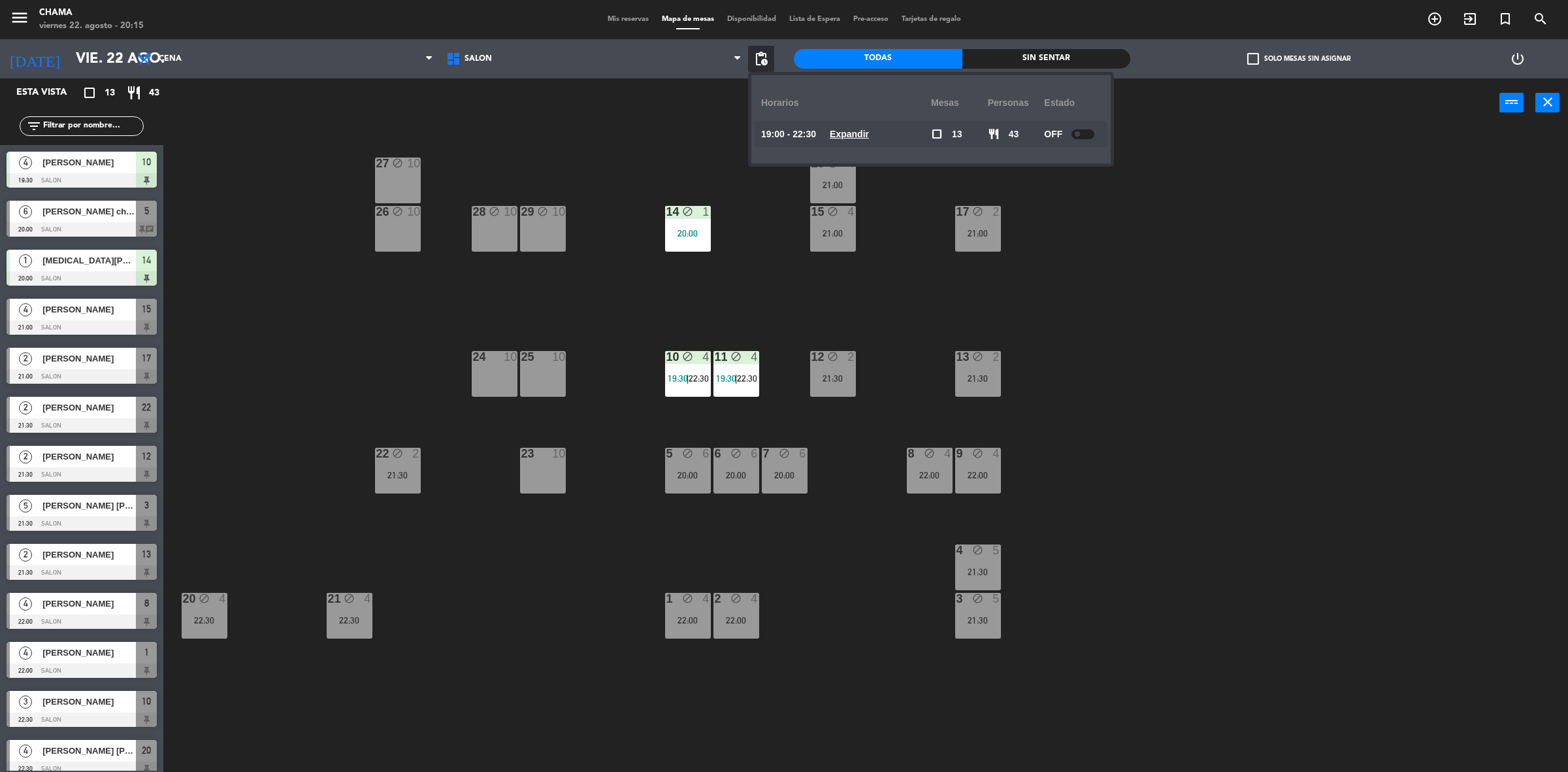
click at [859, 129] on u "Expandir" at bounding box center [849, 133] width 39 height 10
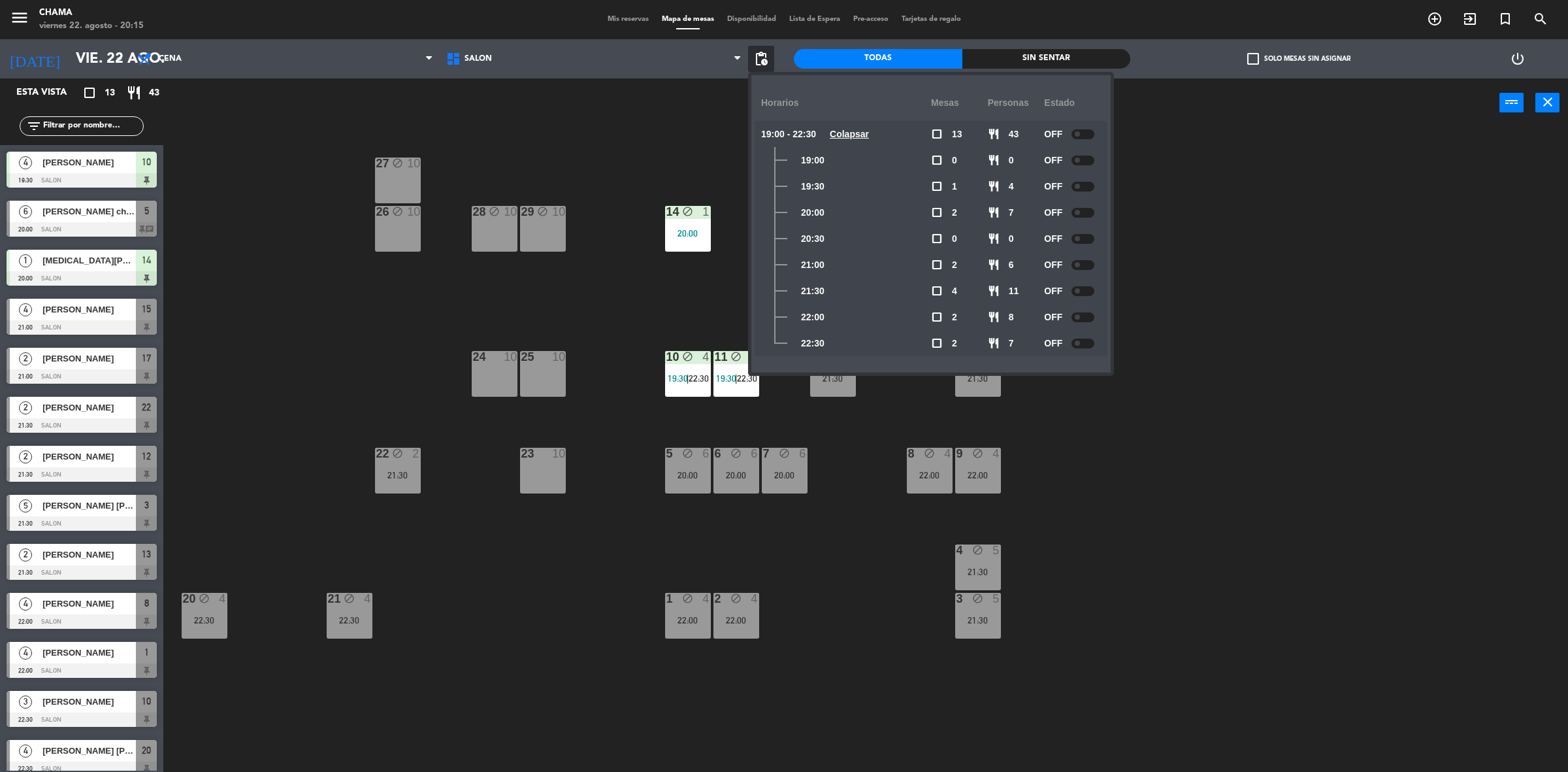
click at [1083, 316] on div at bounding box center [1082, 317] width 23 height 10
click at [1084, 341] on div at bounding box center [1082, 343] width 23 height 10
click at [1081, 309] on div "OFF" at bounding box center [1072, 318] width 57 height 26
click at [1073, 129] on div "OFF" at bounding box center [1072, 134] width 57 height 26
click at [1075, 131] on div at bounding box center [1082, 134] width 23 height 10
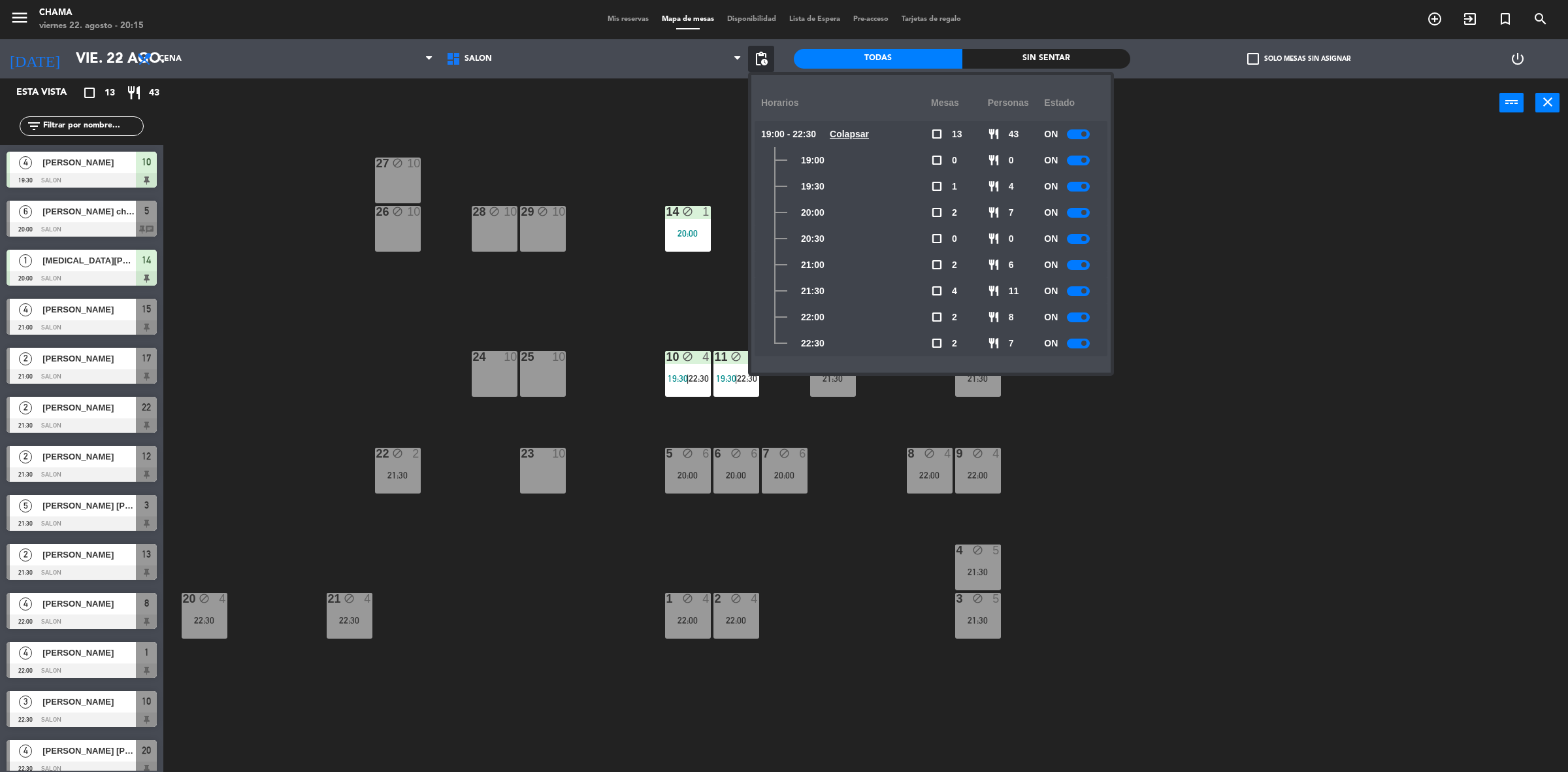
click at [1075, 160] on div at bounding box center [1077, 160] width 23 height 10
click at [1078, 181] on div "ON" at bounding box center [1072, 187] width 57 height 26
click at [1076, 185] on div at bounding box center [1077, 186] width 23 height 10
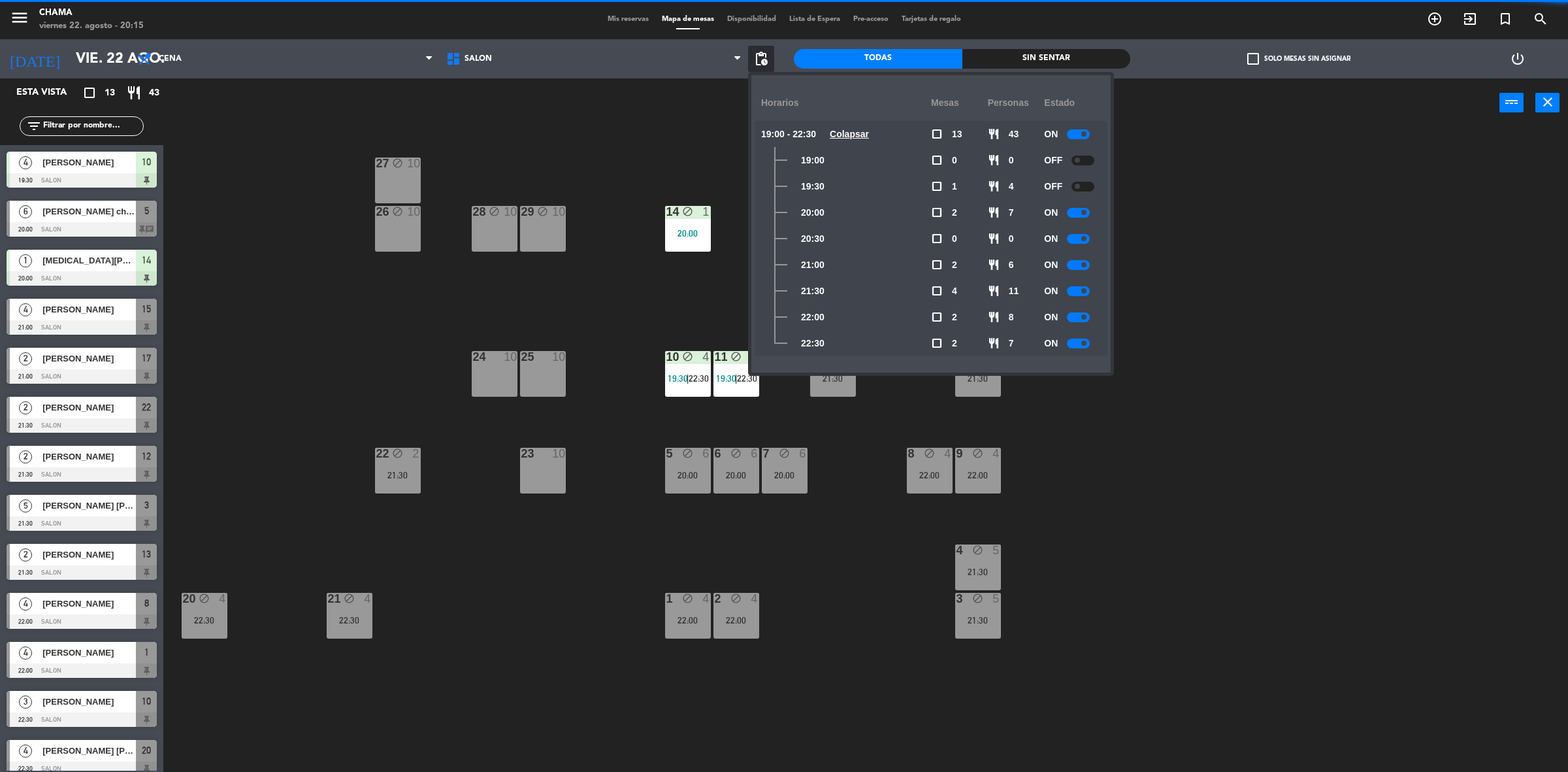
drag, startPoint x: 1086, startPoint y: 212, endPoint x: 1083, endPoint y: 223, distance: 11.4
click at [1086, 216] on div at bounding box center [1077, 212] width 23 height 10
click at [1083, 240] on span at bounding box center [1083, 238] width 5 height 5
click at [1084, 269] on div "ON" at bounding box center [1072, 265] width 57 height 26
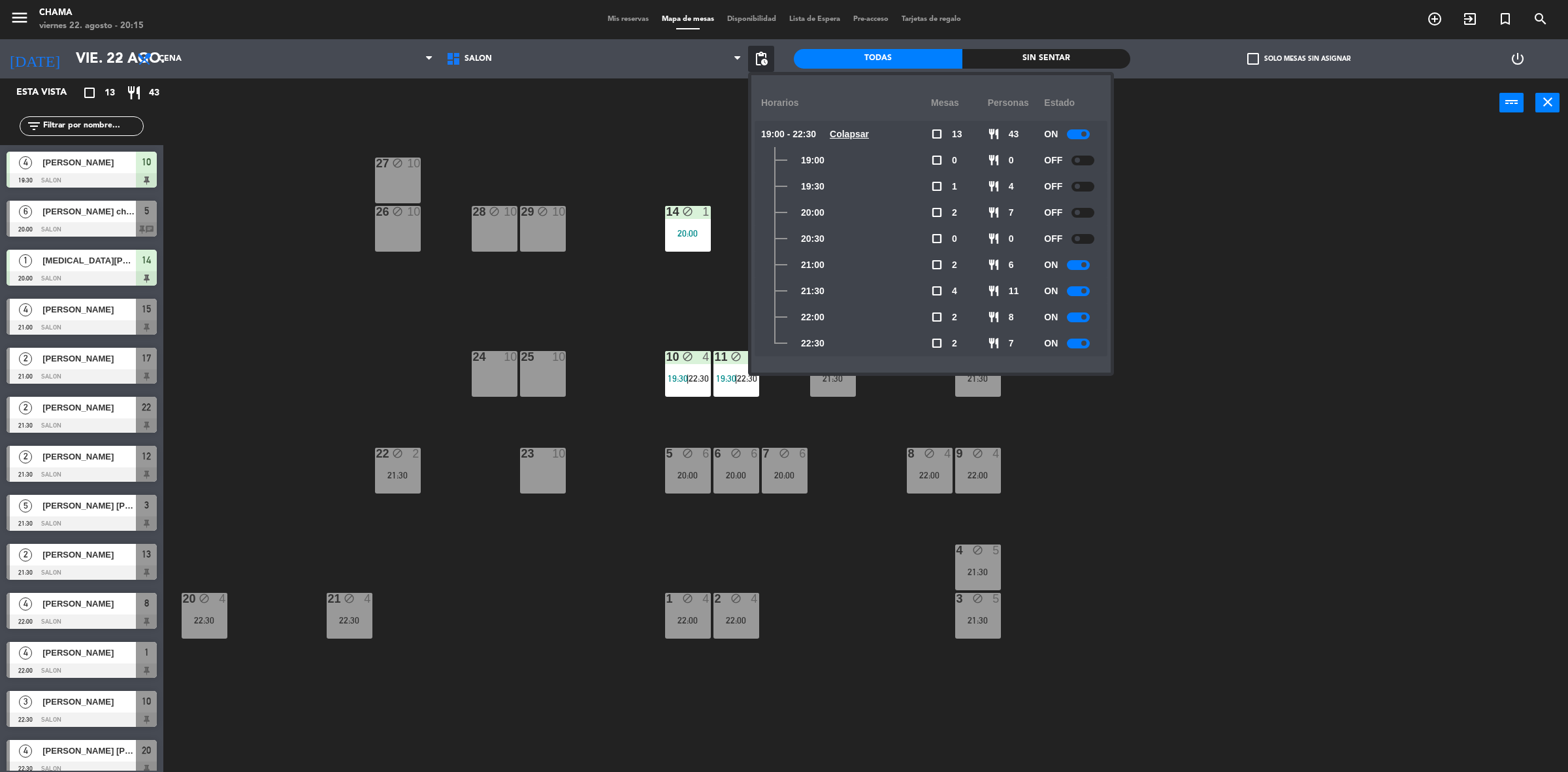
click at [1082, 266] on div at bounding box center [1077, 265] width 23 height 10
click at [1078, 288] on div at bounding box center [1077, 291] width 23 height 10
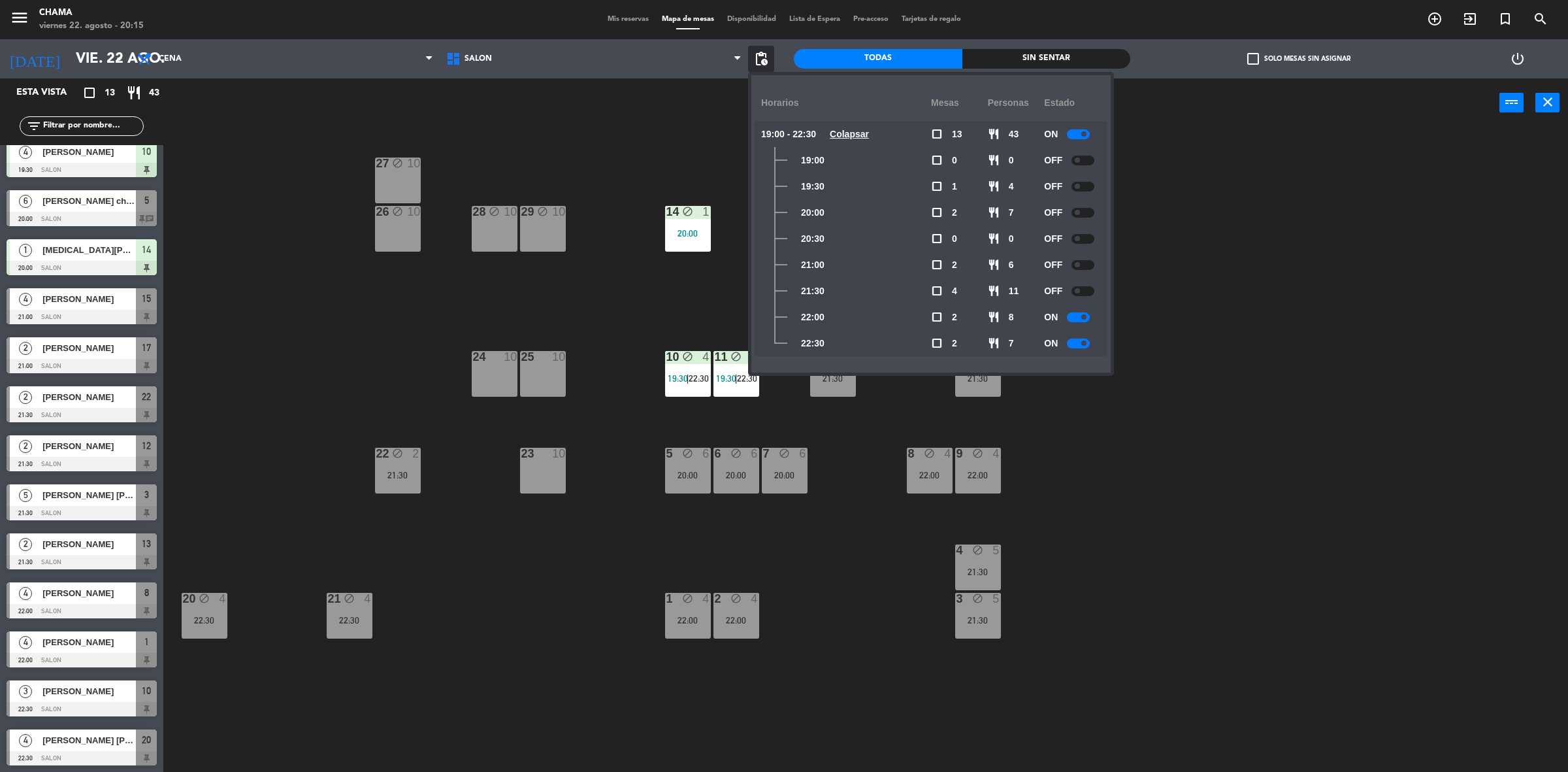
scroll to position [11, 0]
click at [761, 60] on span "pending_actions" at bounding box center [761, 59] width 16 height 16
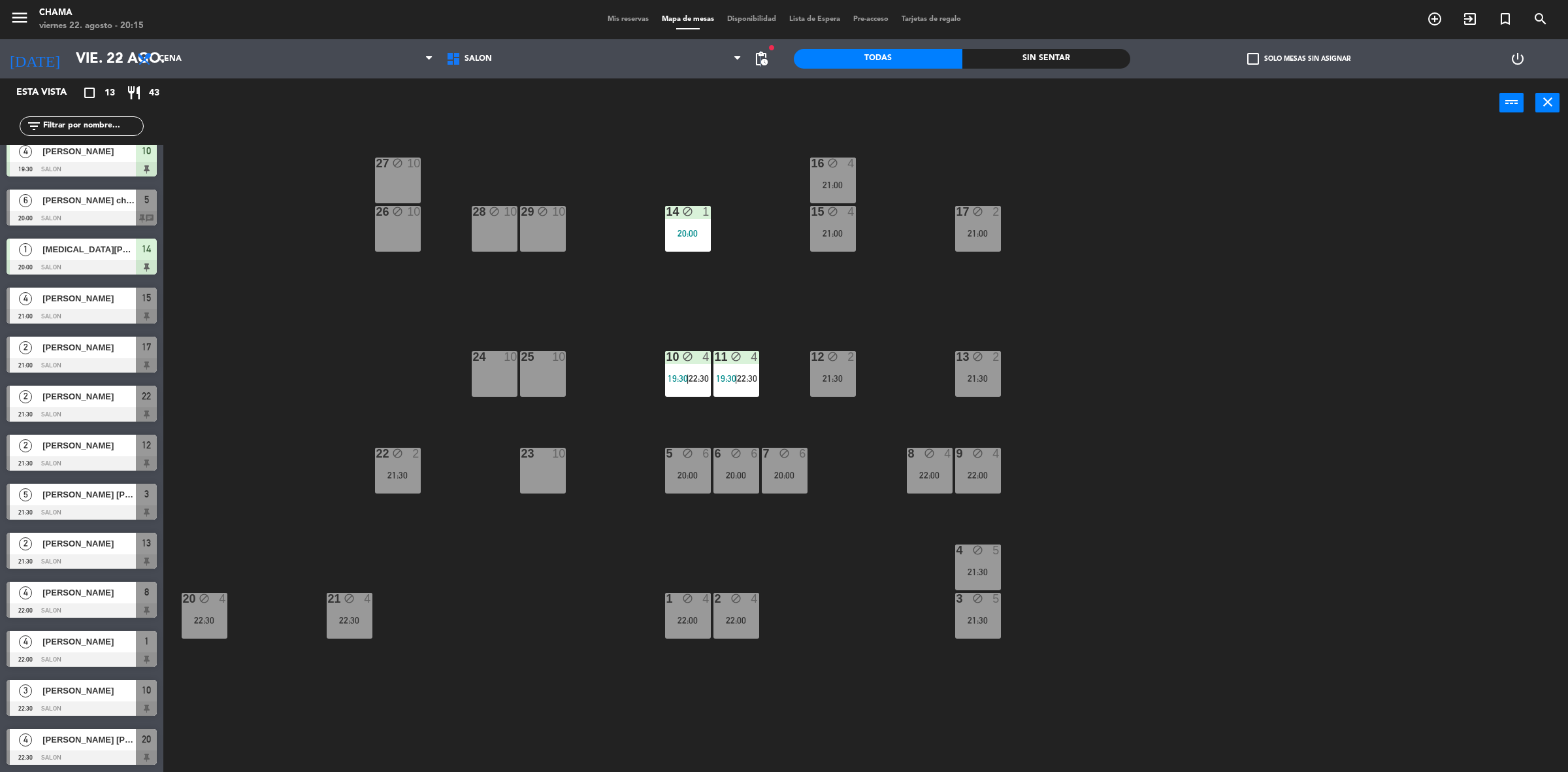
click at [761, 56] on span "pending_actions" at bounding box center [761, 59] width 16 height 16
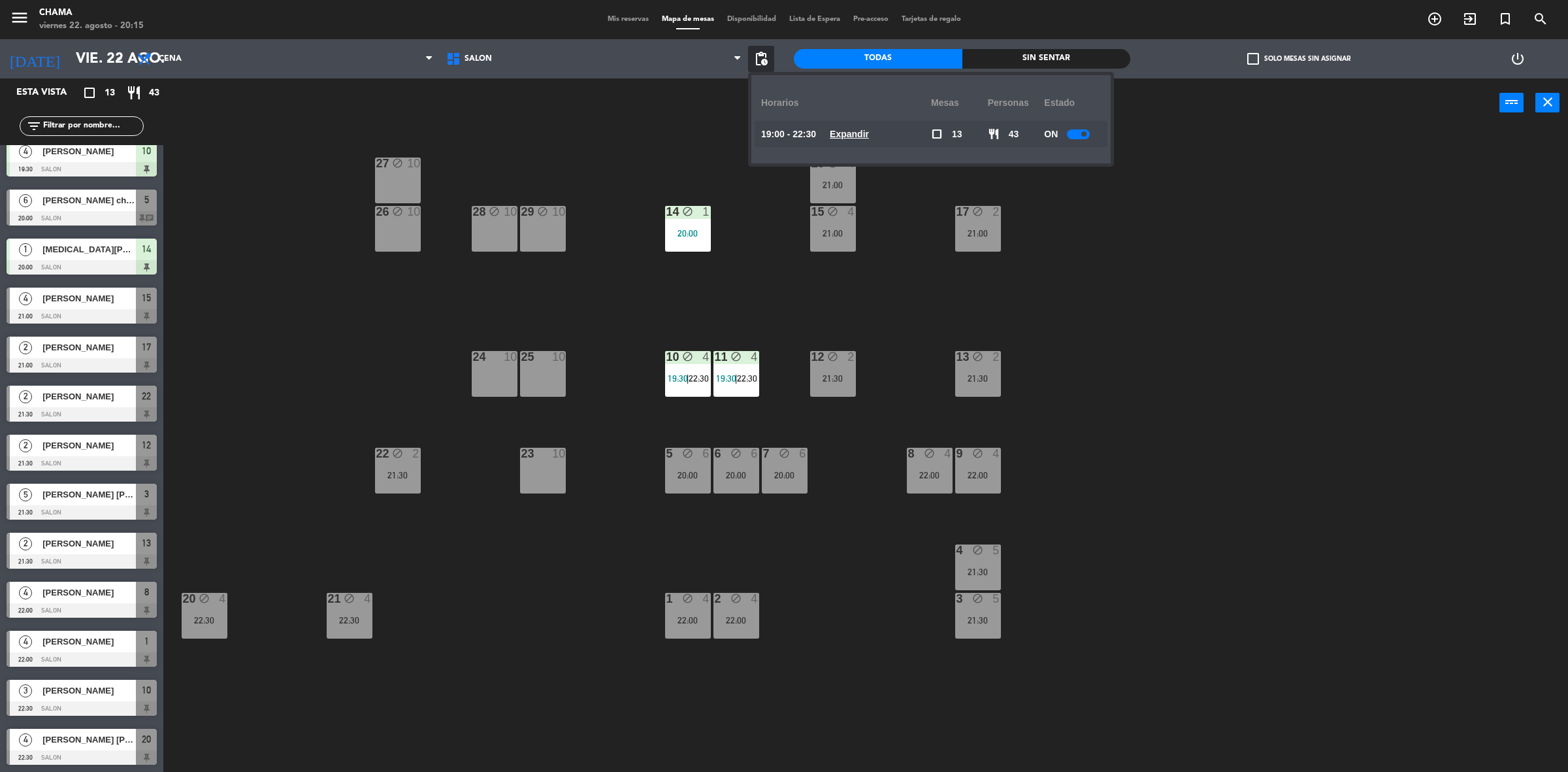
click at [867, 135] on u "Expandir" at bounding box center [849, 133] width 39 height 10
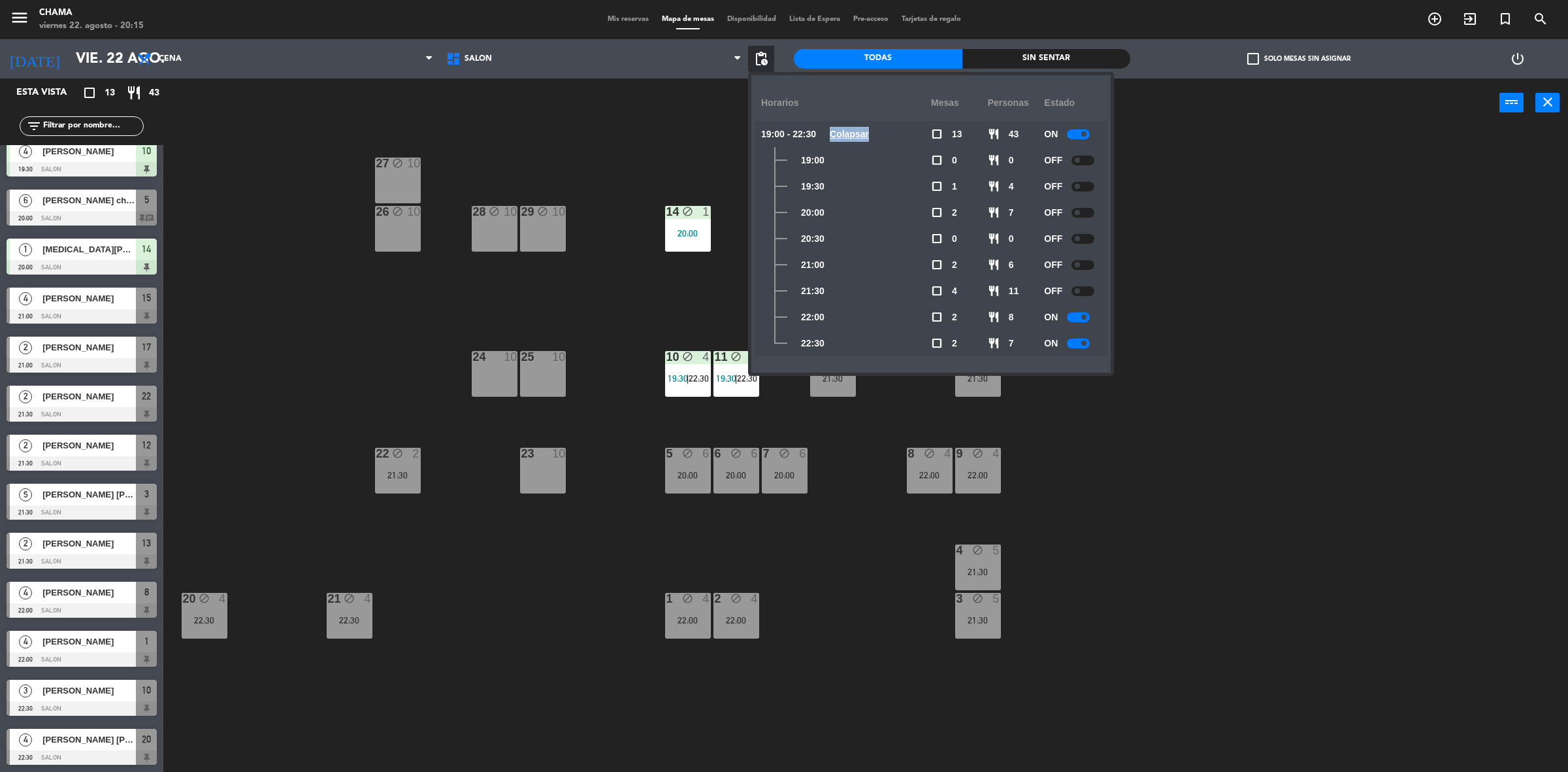
click at [867, 135] on u "Colapsar" at bounding box center [849, 133] width 39 height 10
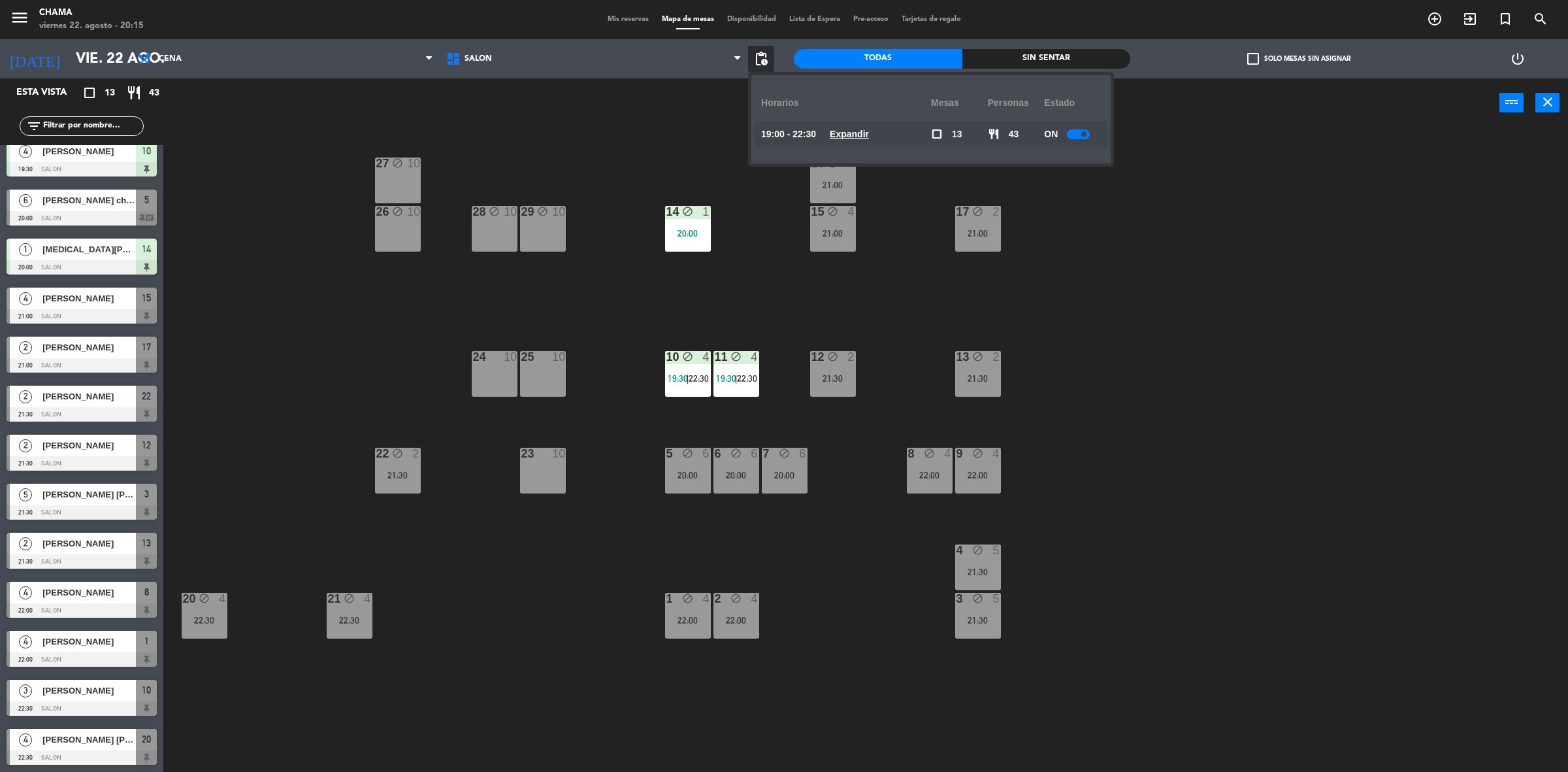
click at [631, 17] on span "Mis reservas" at bounding box center [628, 19] width 54 height 7
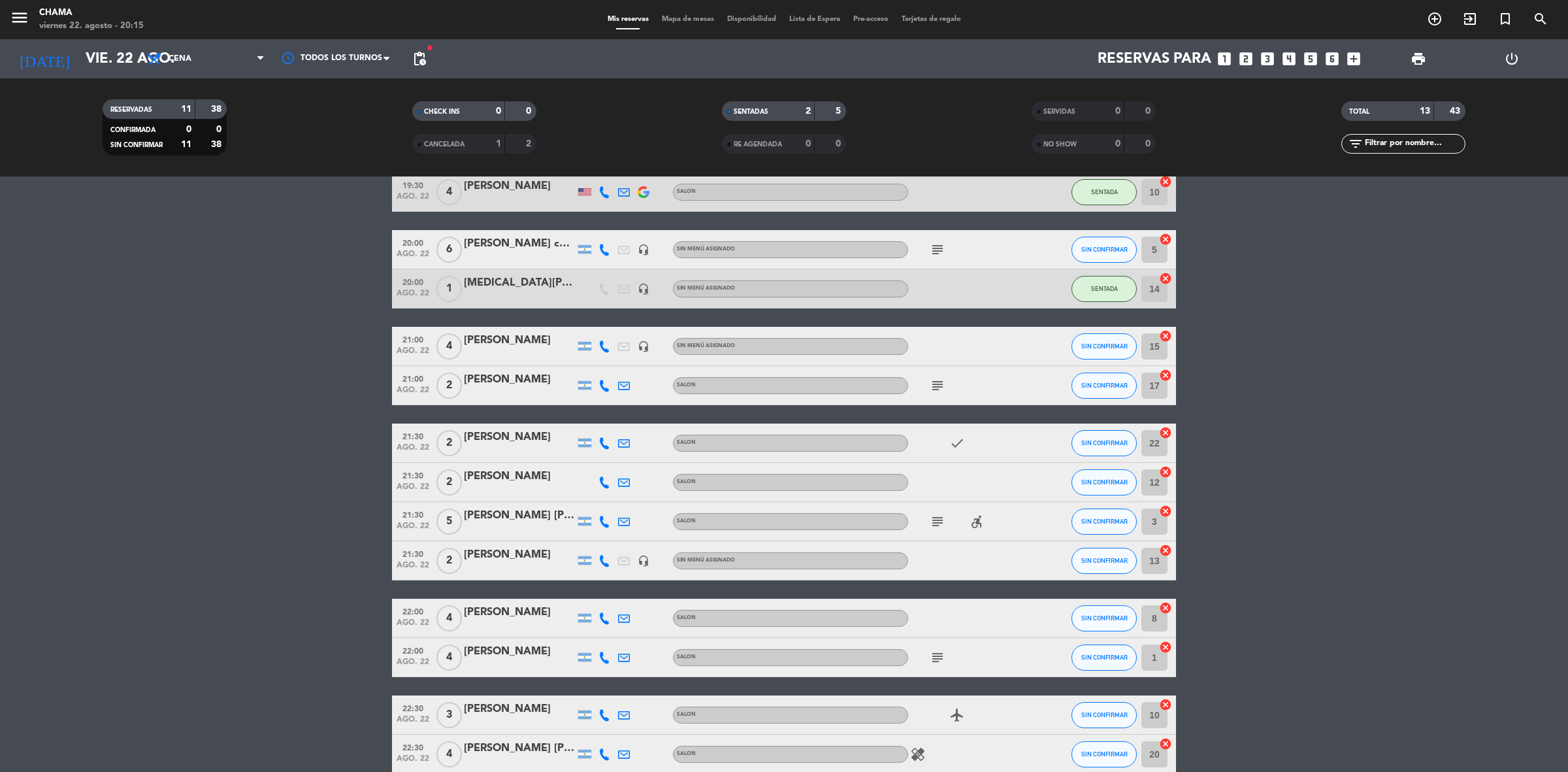
scroll to position [132, 0]
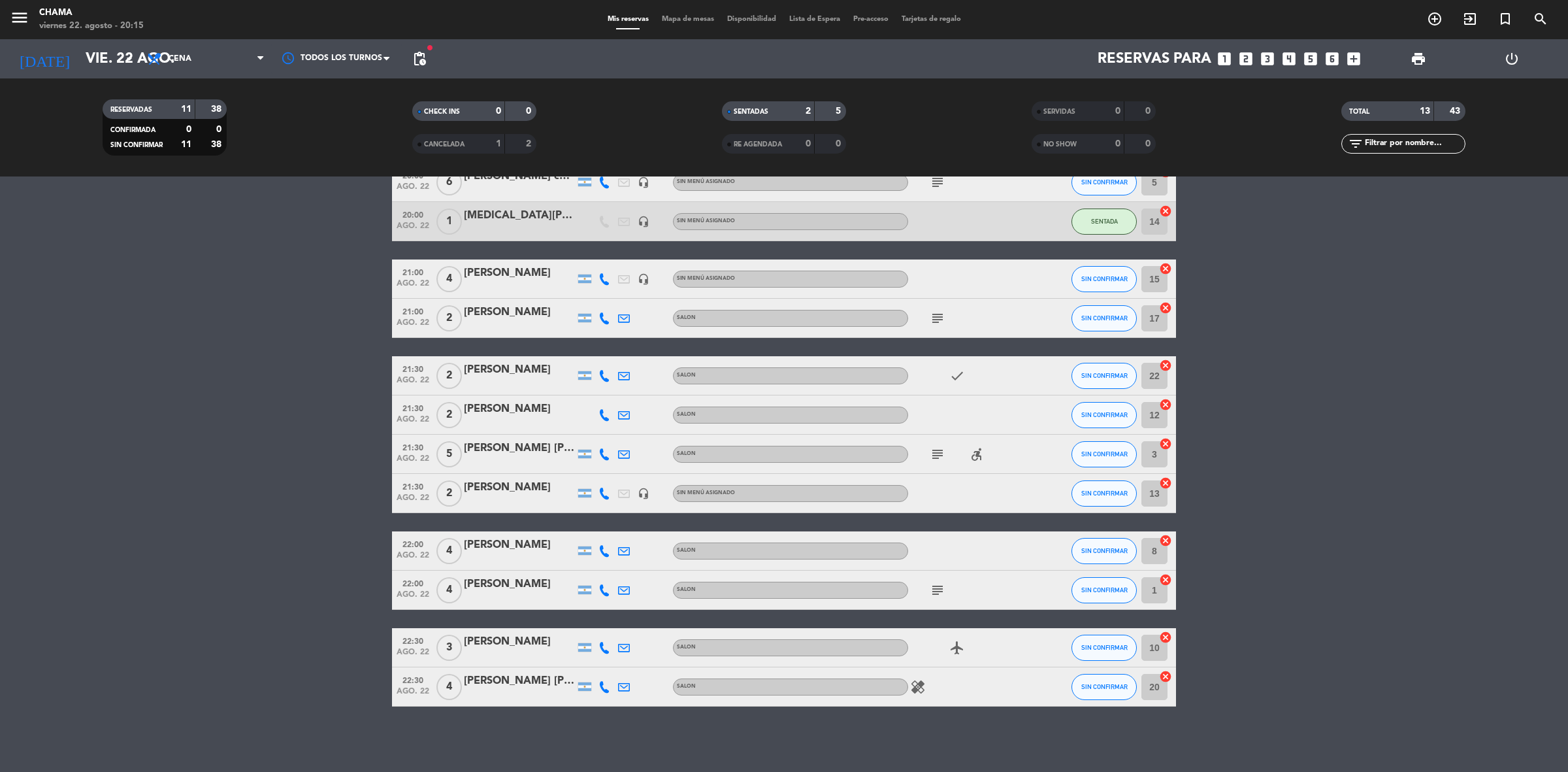
click at [622, 19] on span "Mis reservas" at bounding box center [628, 19] width 54 height 7
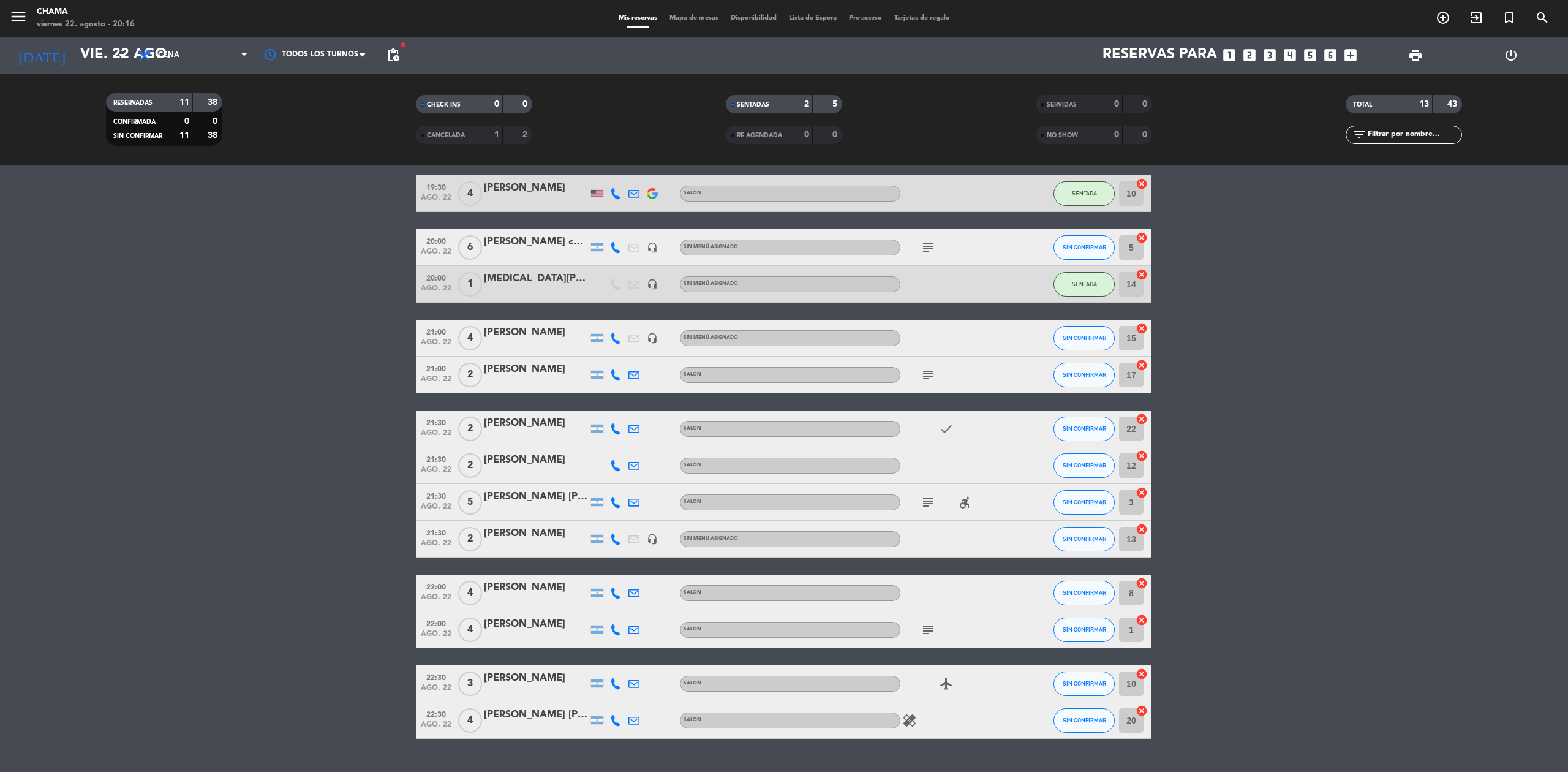
scroll to position [47, 0]
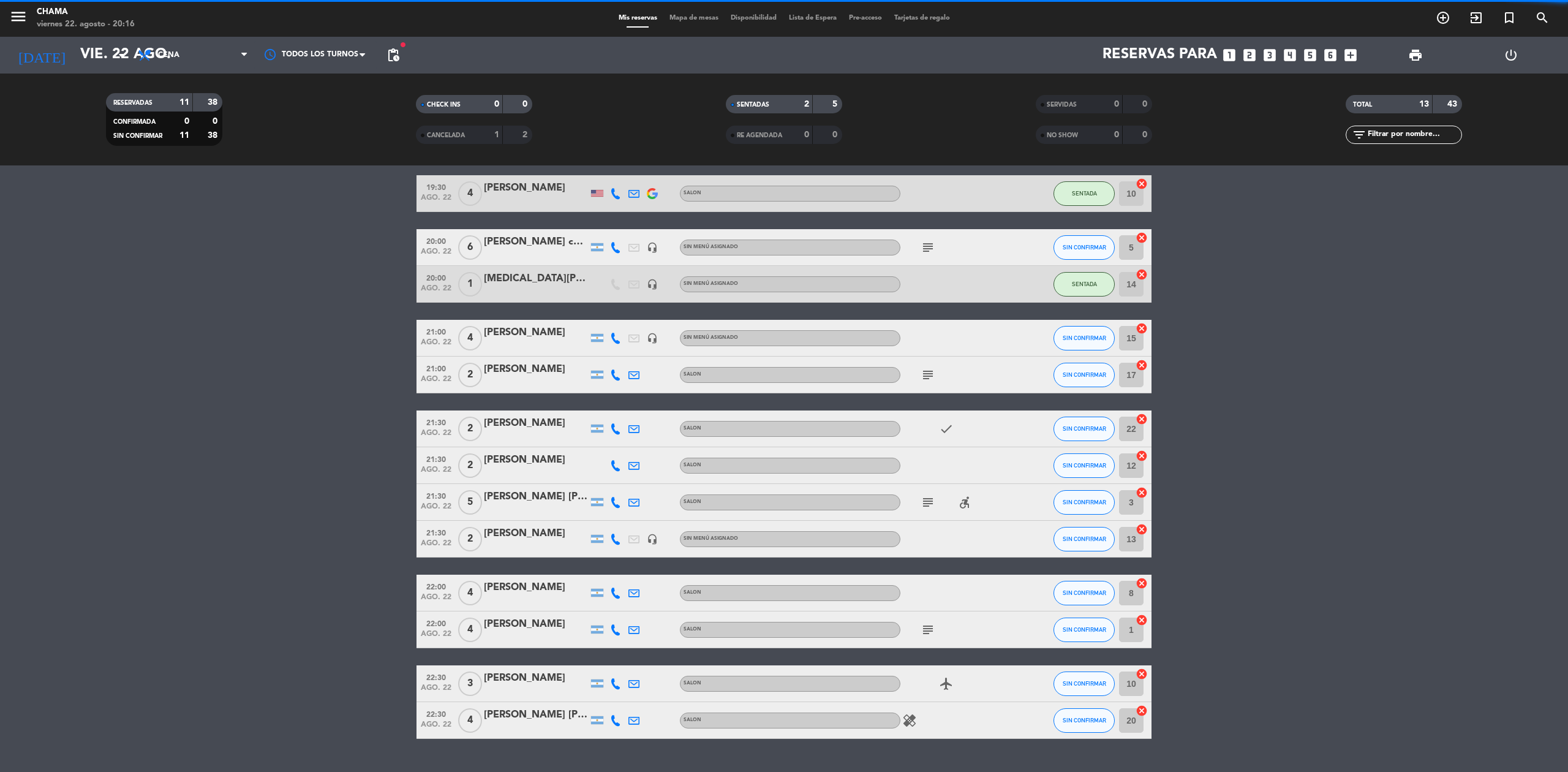
drag, startPoint x: 1469, startPoint y: 1, endPoint x: 1181, endPoint y: 343, distance: 447.1
click at [1181, 343] on bookings-row "19:30 ago. 22 4 [PERSON_NAME] SALON SENTADA 10 cancel 20:00 ago. 22 6 [PERSON_N…" at bounding box center [784, 457] width 1568 height 564
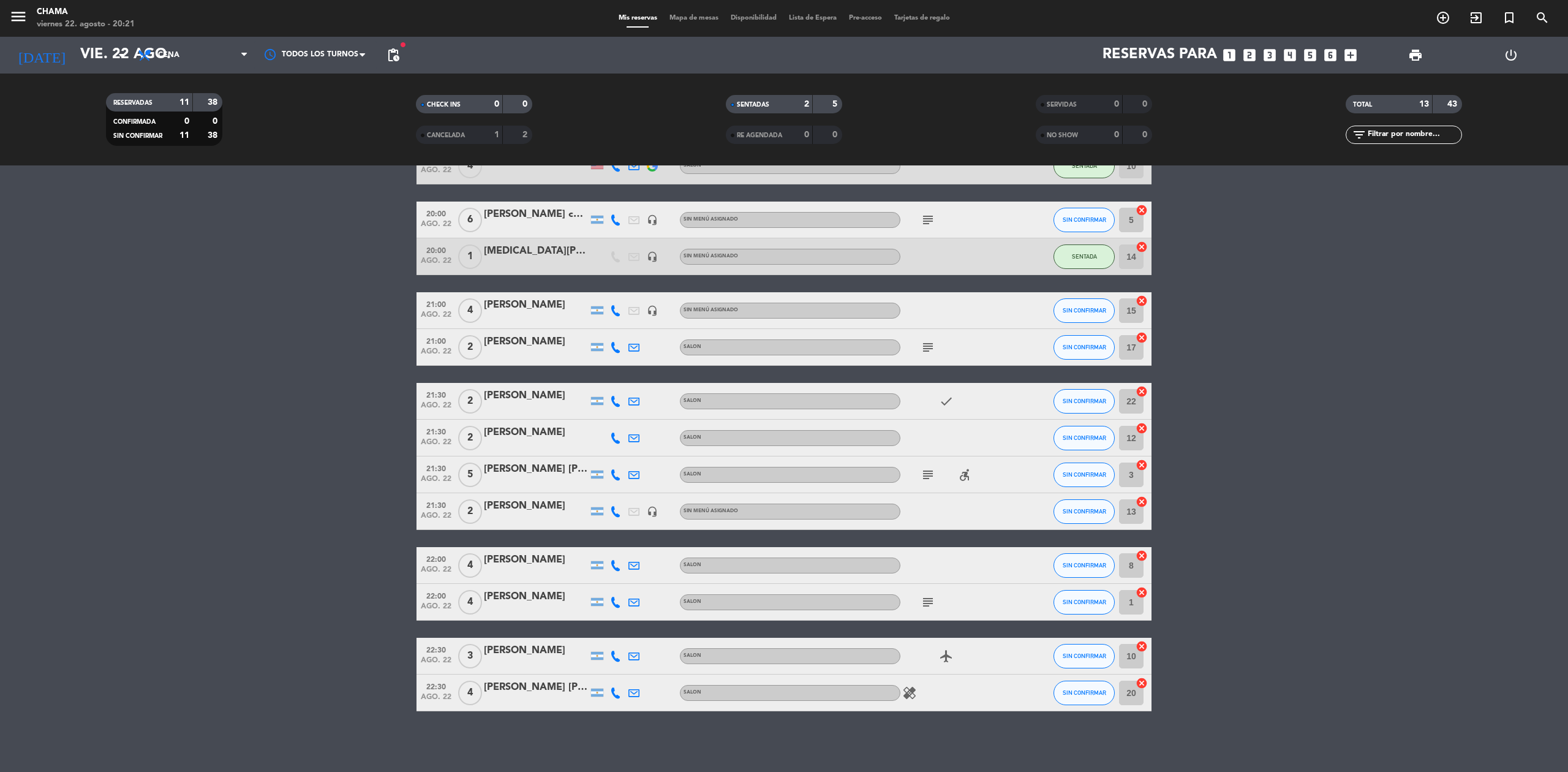
scroll to position [0, 0]
